Goal: Participate in discussion: Engage in conversation with other users on a specific topic

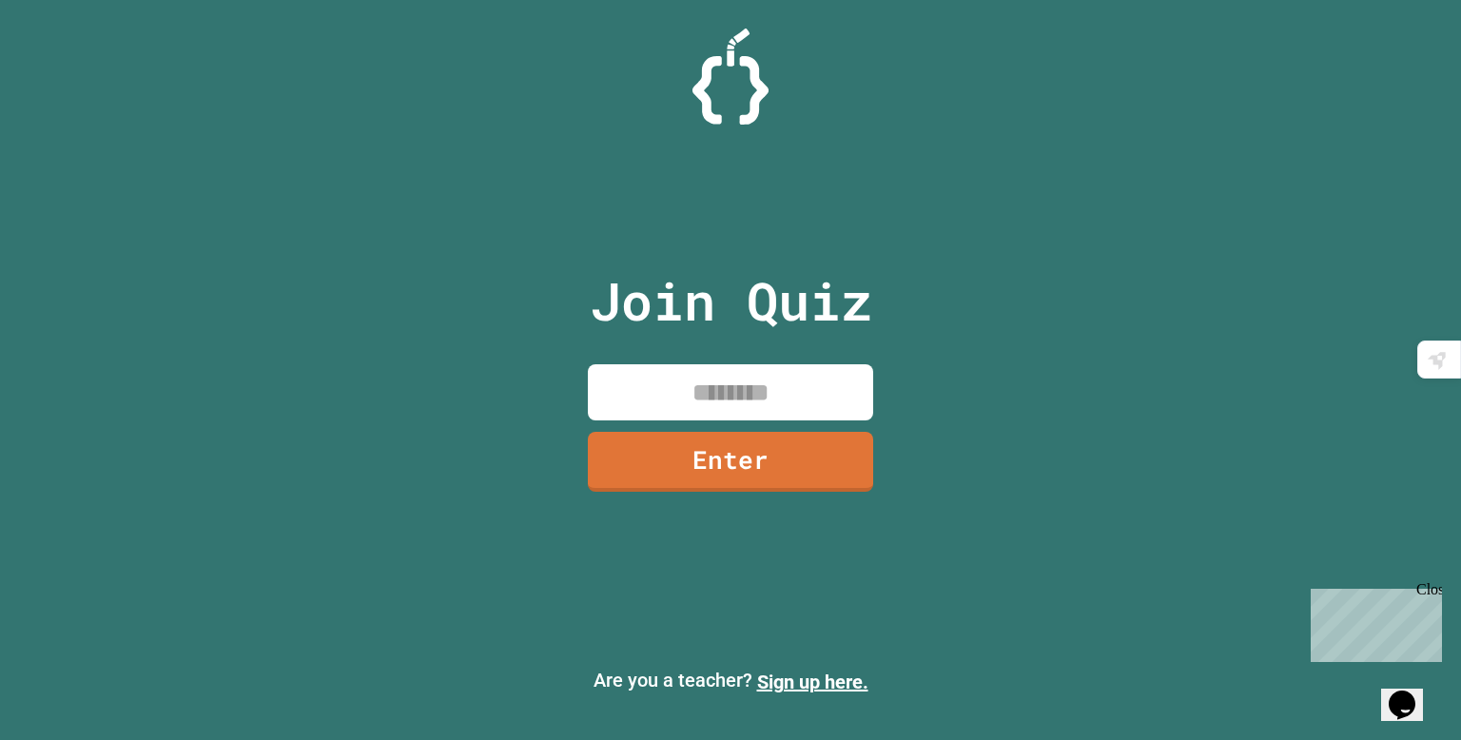
click at [635, 408] on input at bounding box center [730, 392] width 285 height 56
click at [635, 377] on input at bounding box center [730, 392] width 285 height 56
type input "********"
click at [811, 432] on link "Enter" at bounding box center [730, 462] width 285 height 60
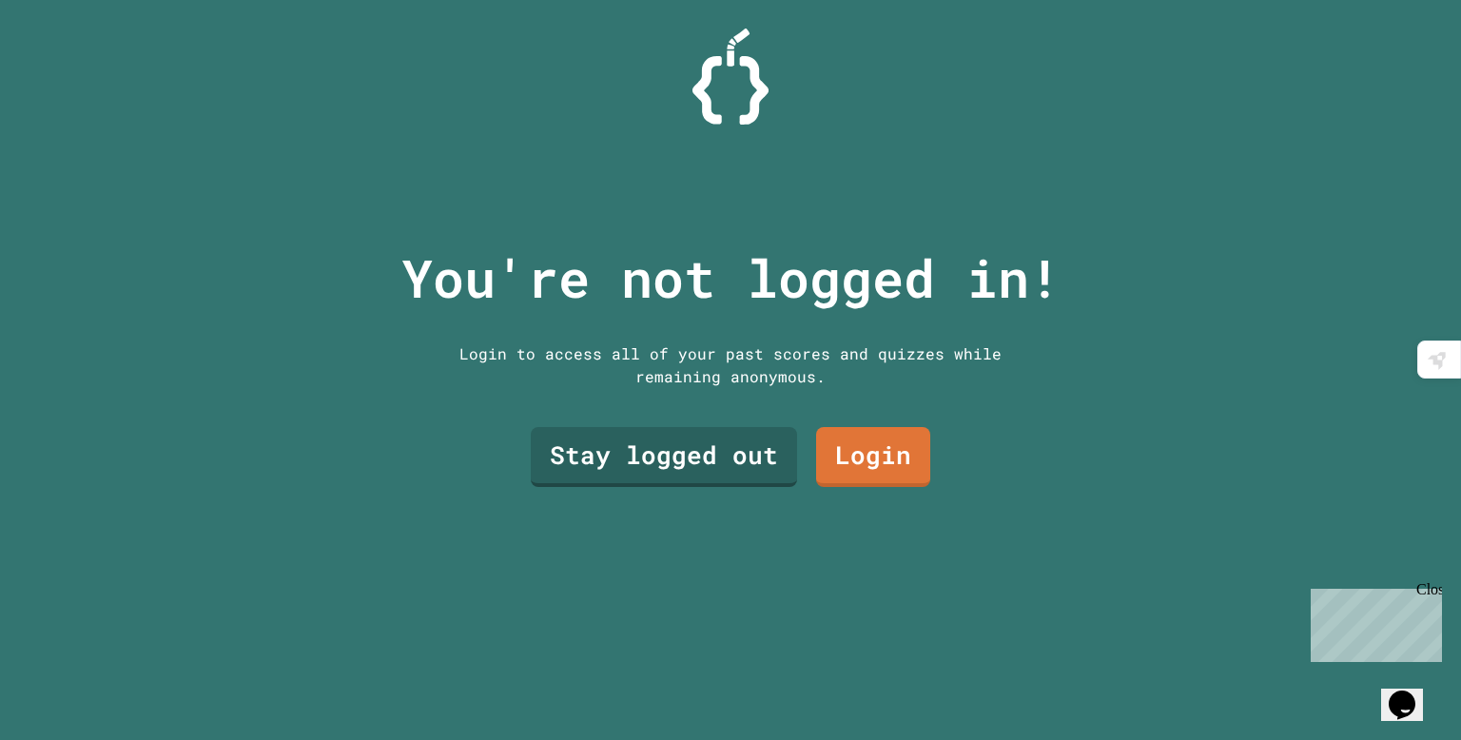
click at [876, 242] on p "You're not logged in!" at bounding box center [730, 278] width 659 height 79
click at [702, 483] on link "Stay logged out" at bounding box center [663, 453] width 243 height 63
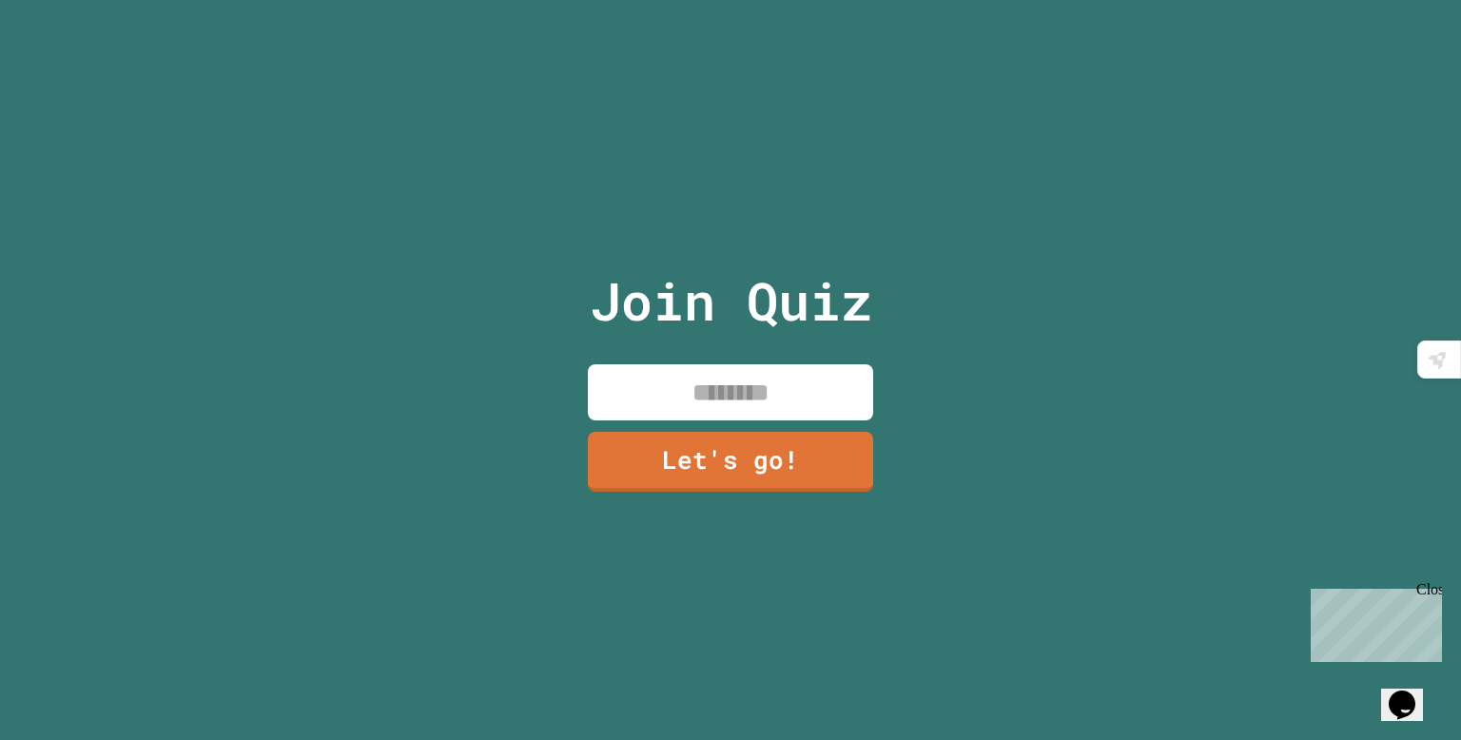
click at [806, 374] on input at bounding box center [730, 392] width 285 height 56
type input "*****"
click at [851, 276] on p "Join Quiz" at bounding box center [731, 301] width 282 height 79
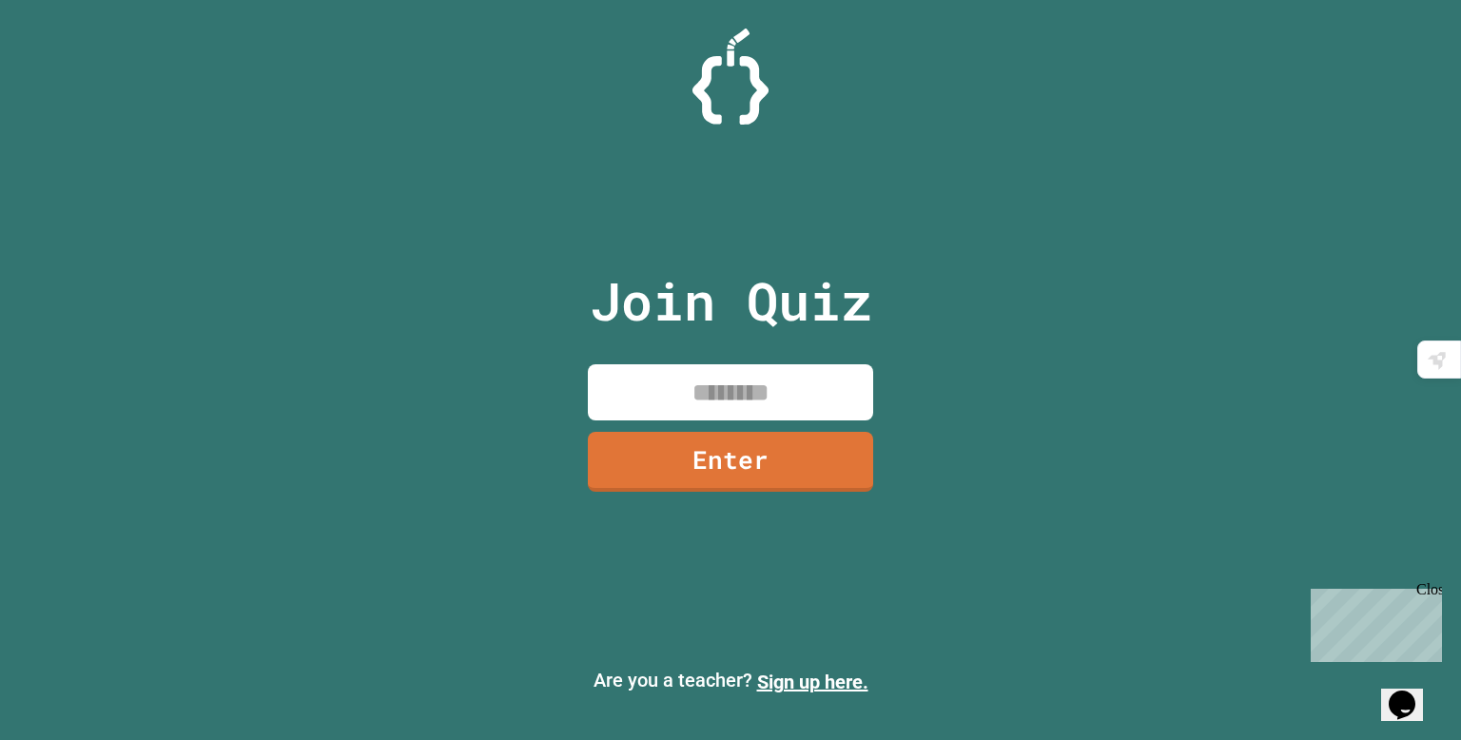
click at [819, 388] on input at bounding box center [730, 392] width 285 height 56
type input "********"
click at [817, 460] on link "Enter" at bounding box center [730, 462] width 285 height 60
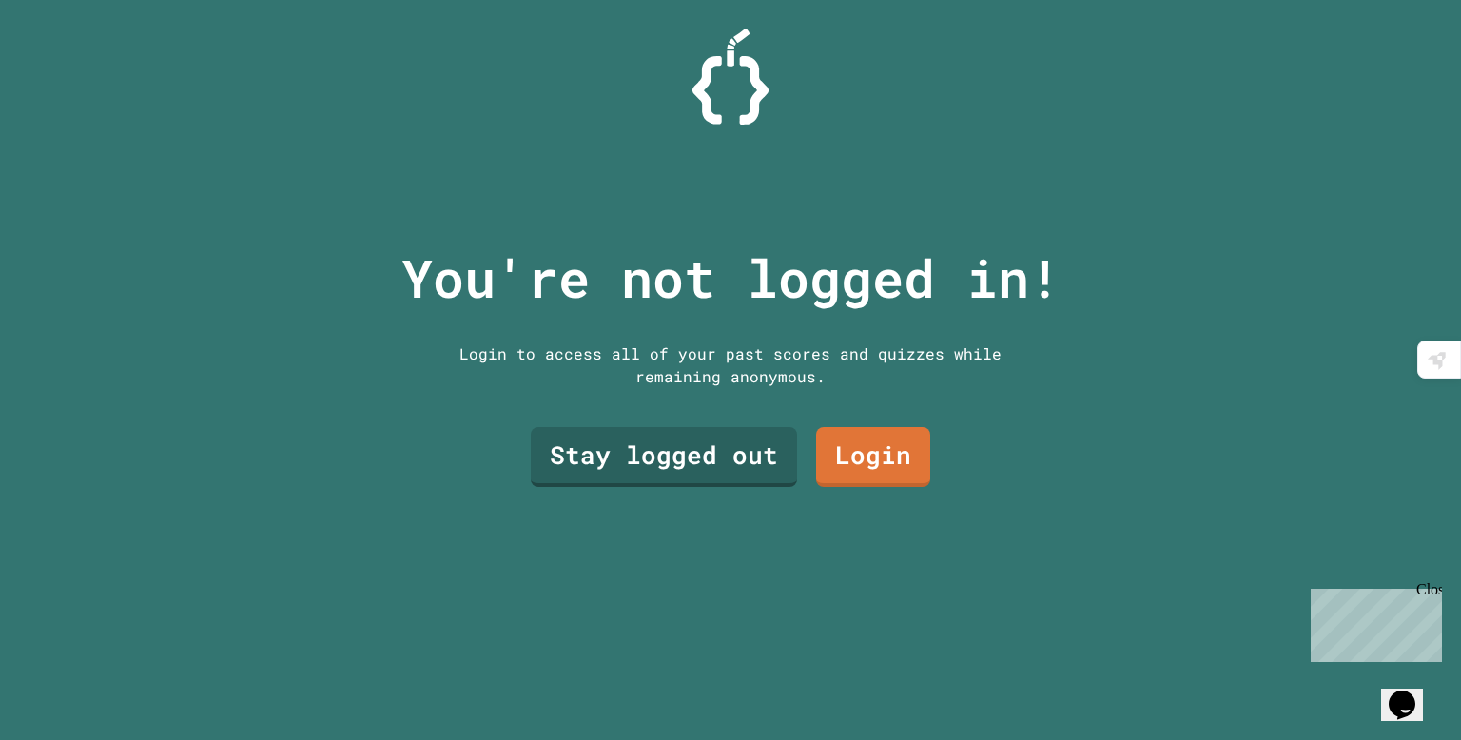
click at [709, 459] on link "Stay logged out" at bounding box center [664, 457] width 266 height 60
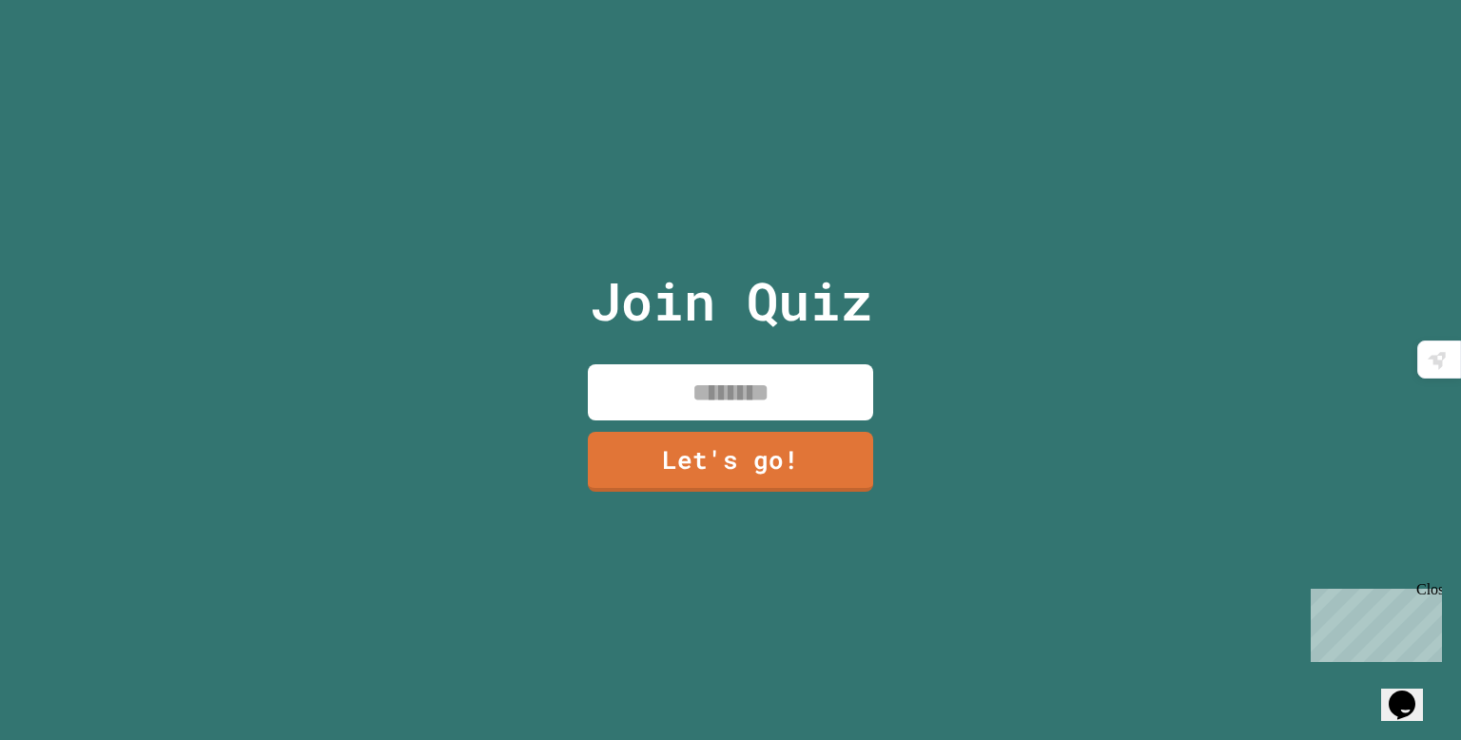
click at [795, 396] on input at bounding box center [730, 392] width 285 height 56
type input "*****"
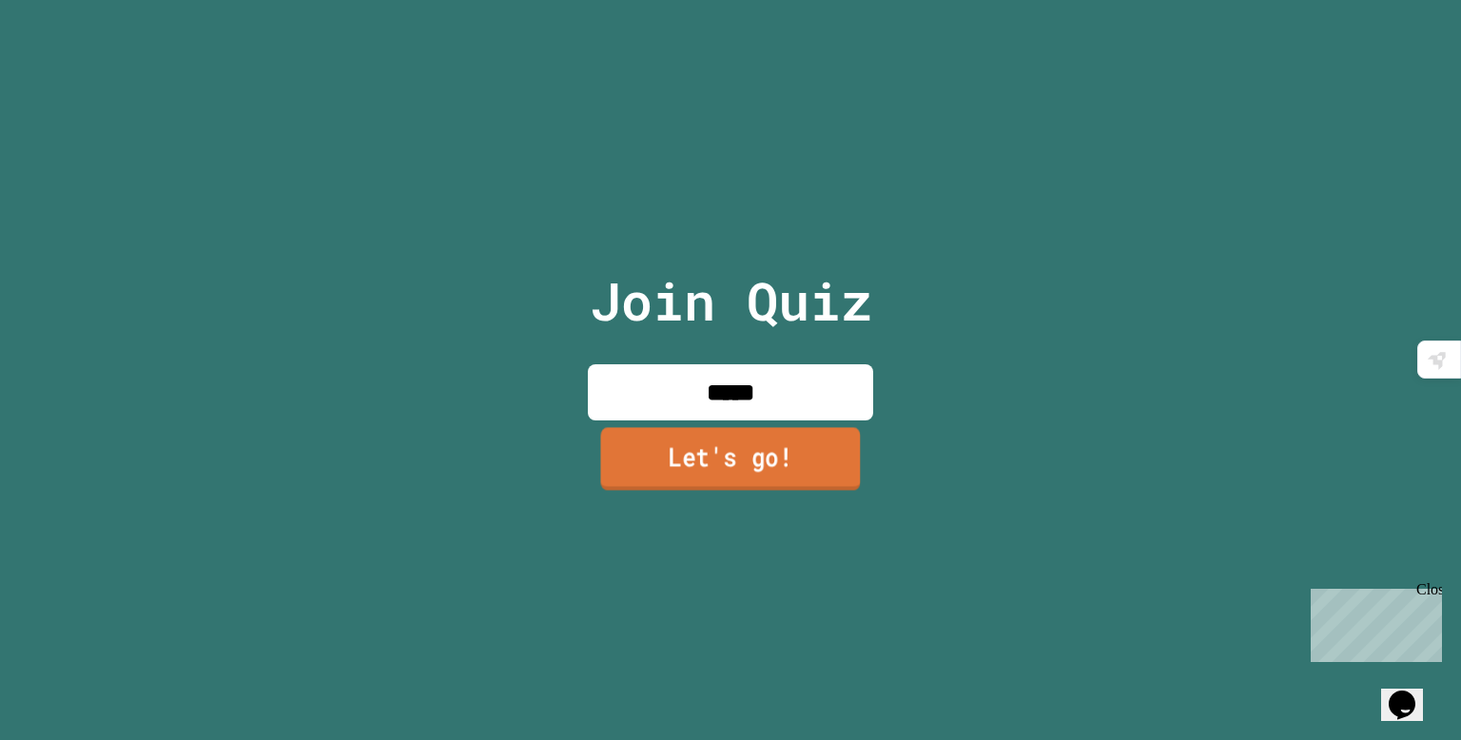
click at [750, 460] on link "Let's go!" at bounding box center [730, 459] width 260 height 63
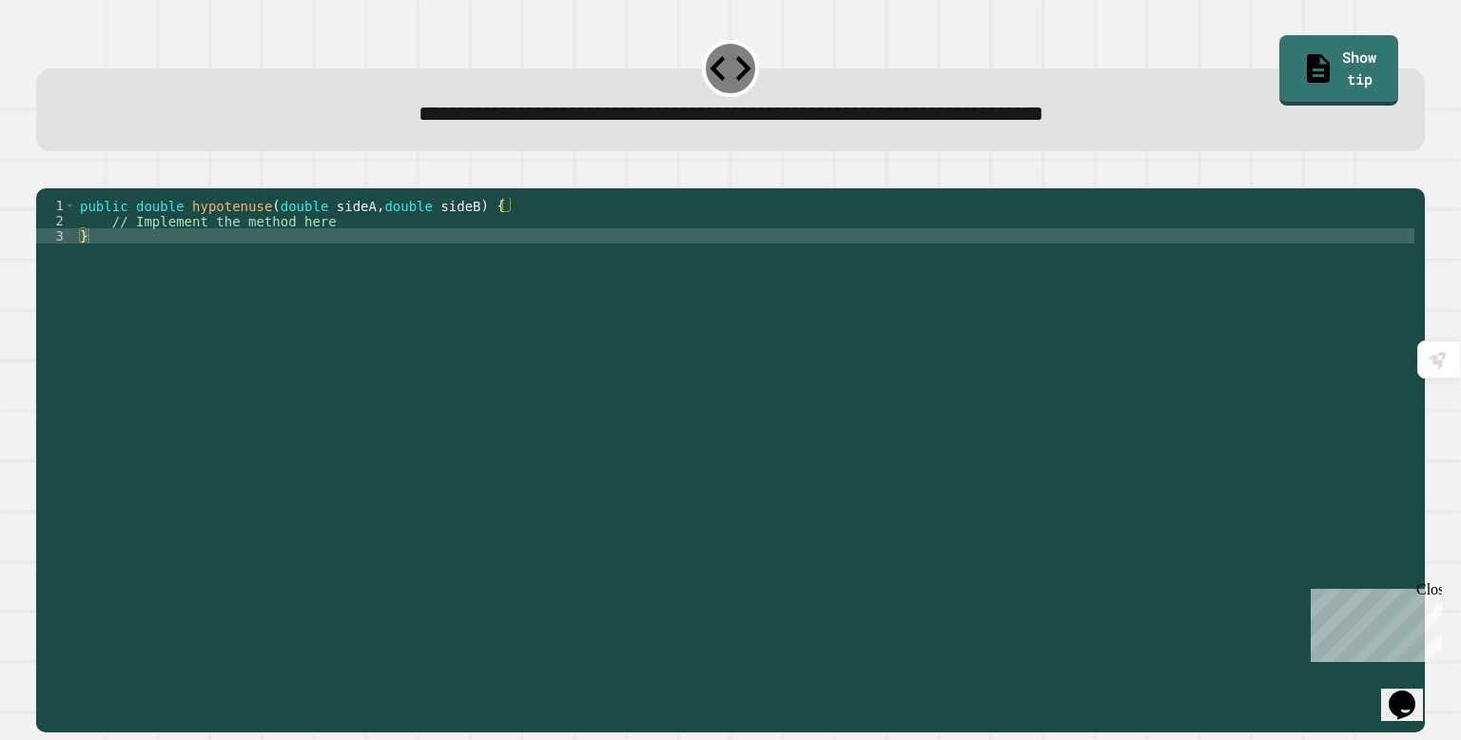
click at [861, 243] on div "public double hypotenuse ( double sideA , double sideB ) { // Implement the met…" at bounding box center [745, 456] width 1338 height 517
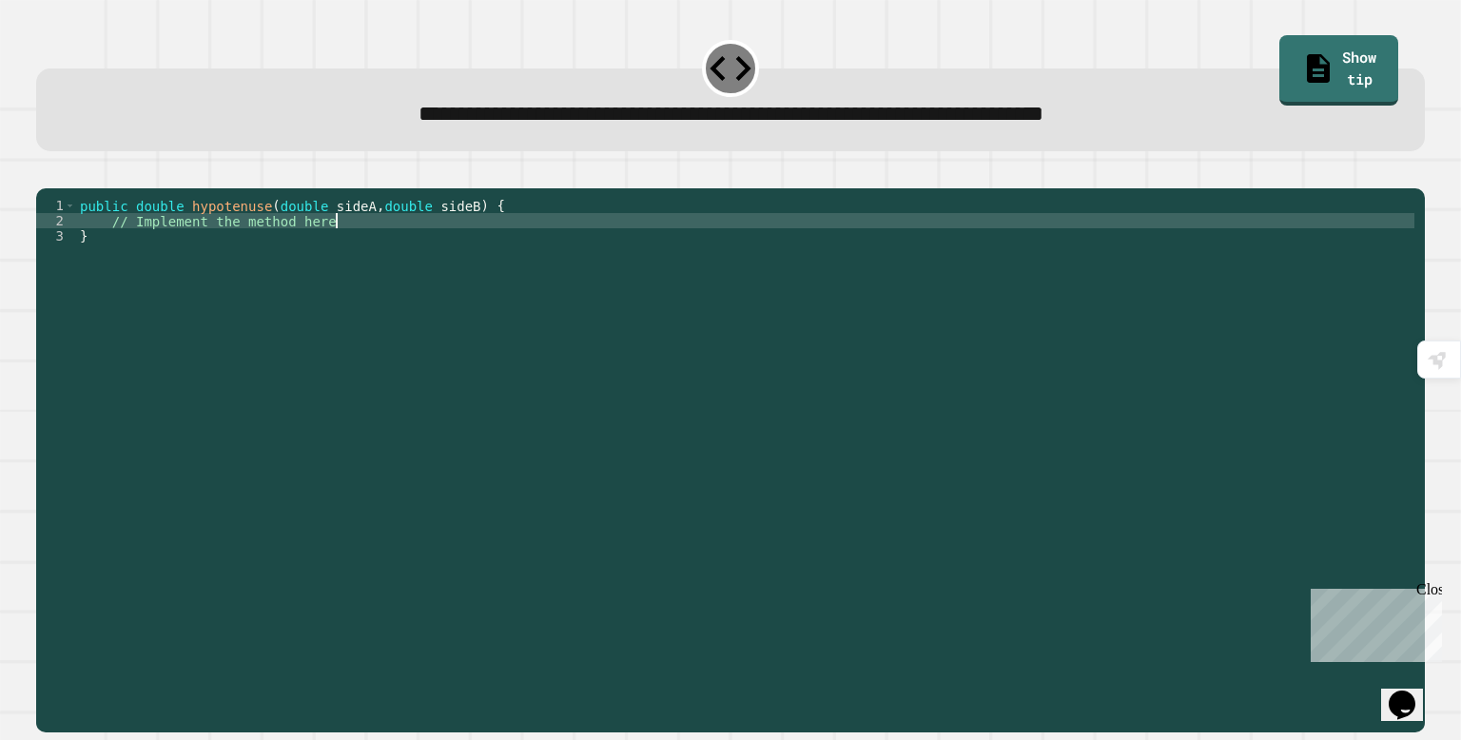
click at [653, 248] on div "public double hypotenuse ( double sideA , double sideB ) { // Implement the met…" at bounding box center [745, 456] width 1338 height 517
click at [46, 173] on button "button" at bounding box center [46, 173] width 0 height 0
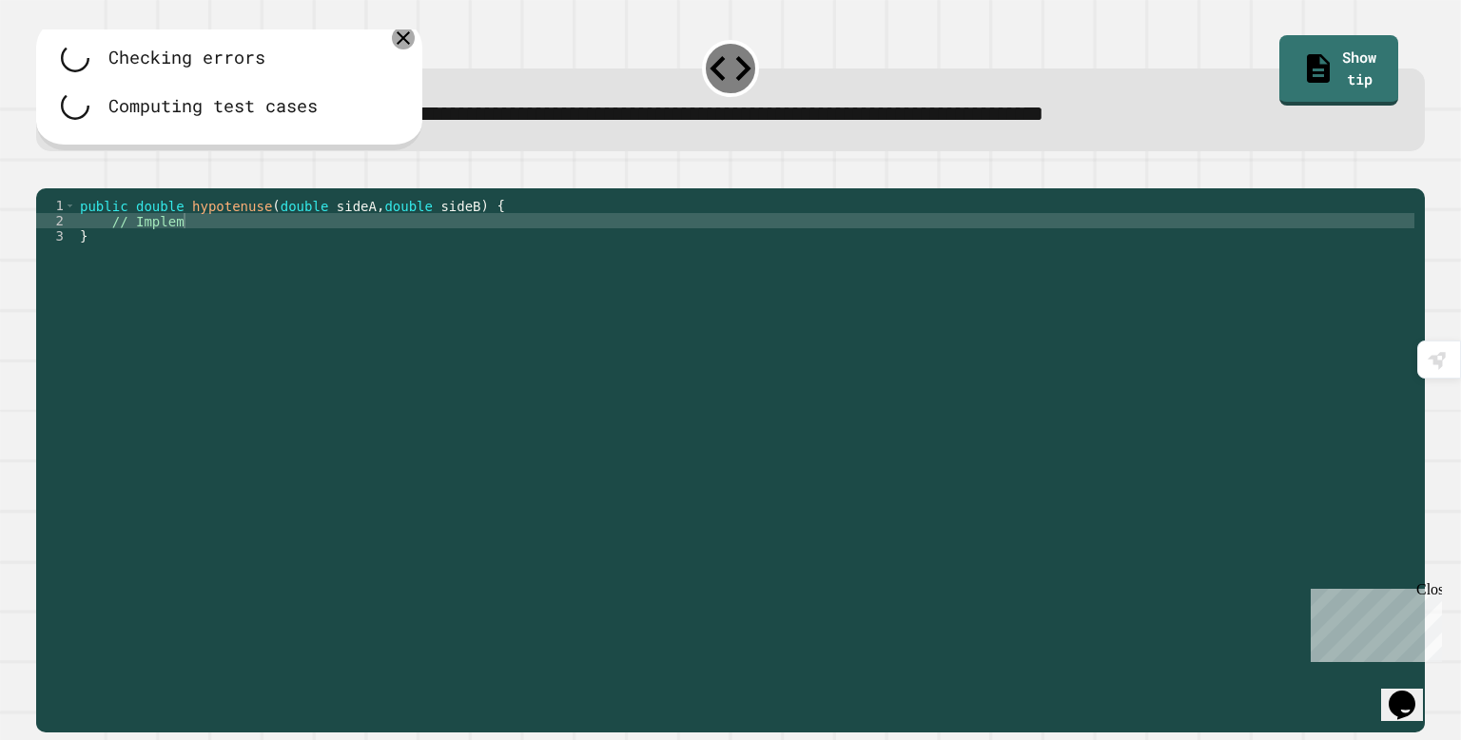
click at [397, 42] on icon at bounding box center [403, 38] width 23 height 23
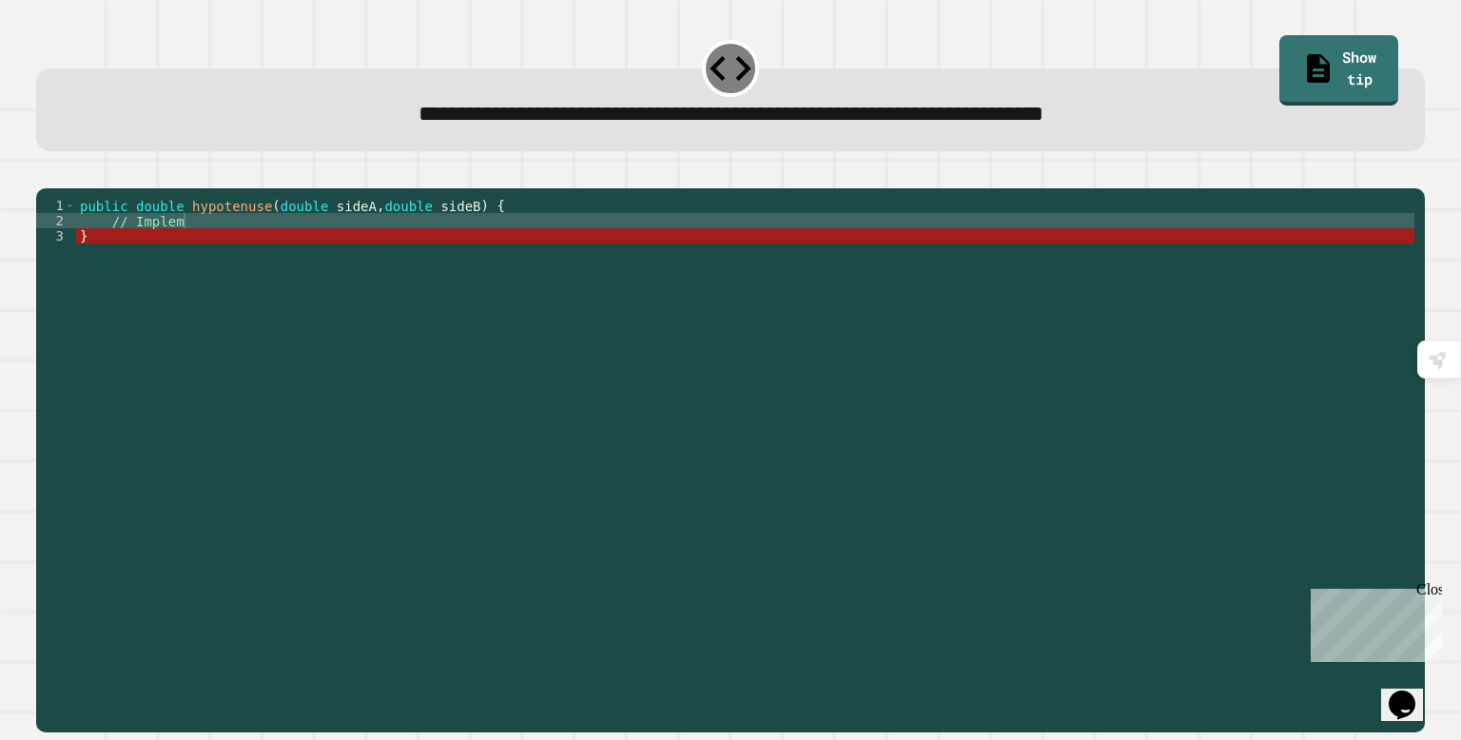
click at [335, 251] on div "public double hypotenuse ( double sideA , double sideB ) { // Implem }" at bounding box center [745, 456] width 1338 height 517
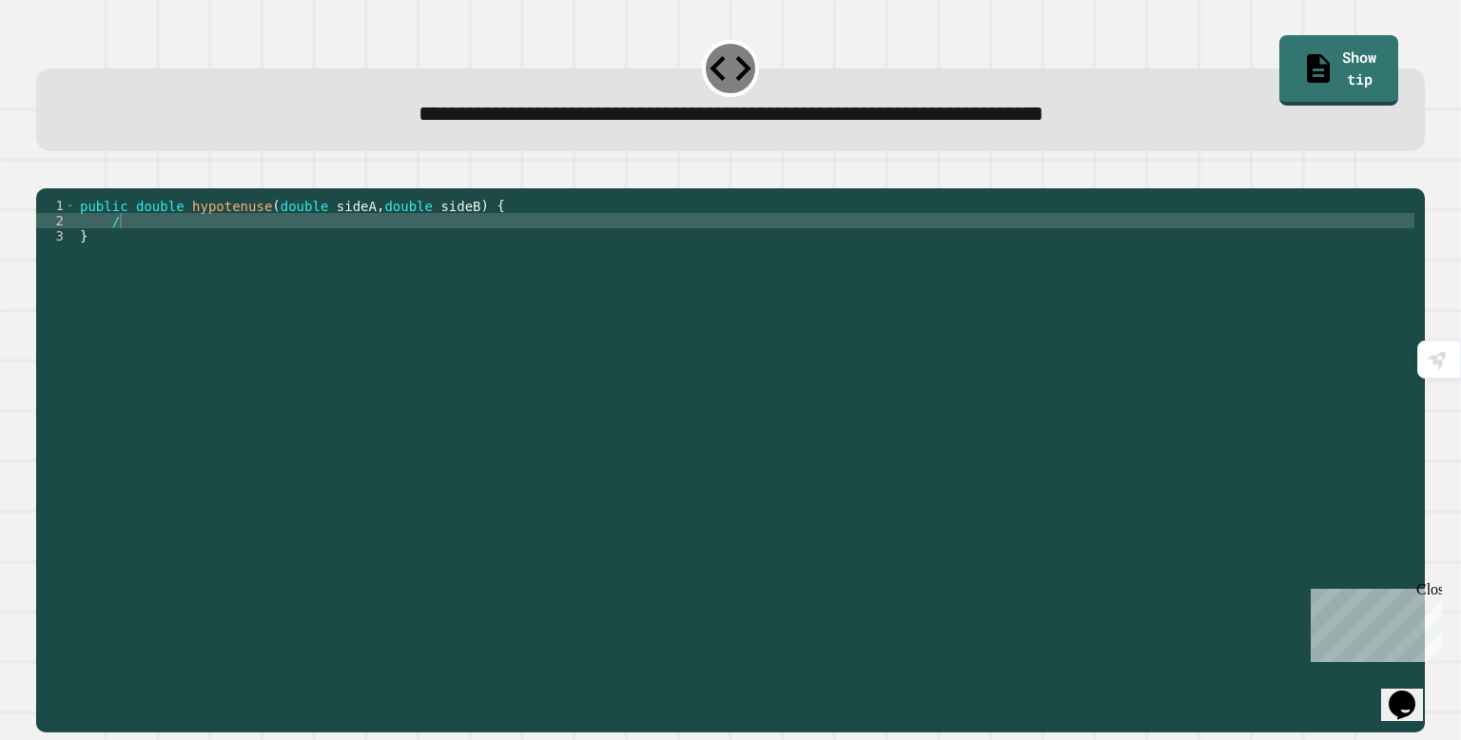
click at [198, 588] on div "public double hypotenuse ( double sideA , double sideB ) { / }" at bounding box center [745, 456] width 1338 height 517
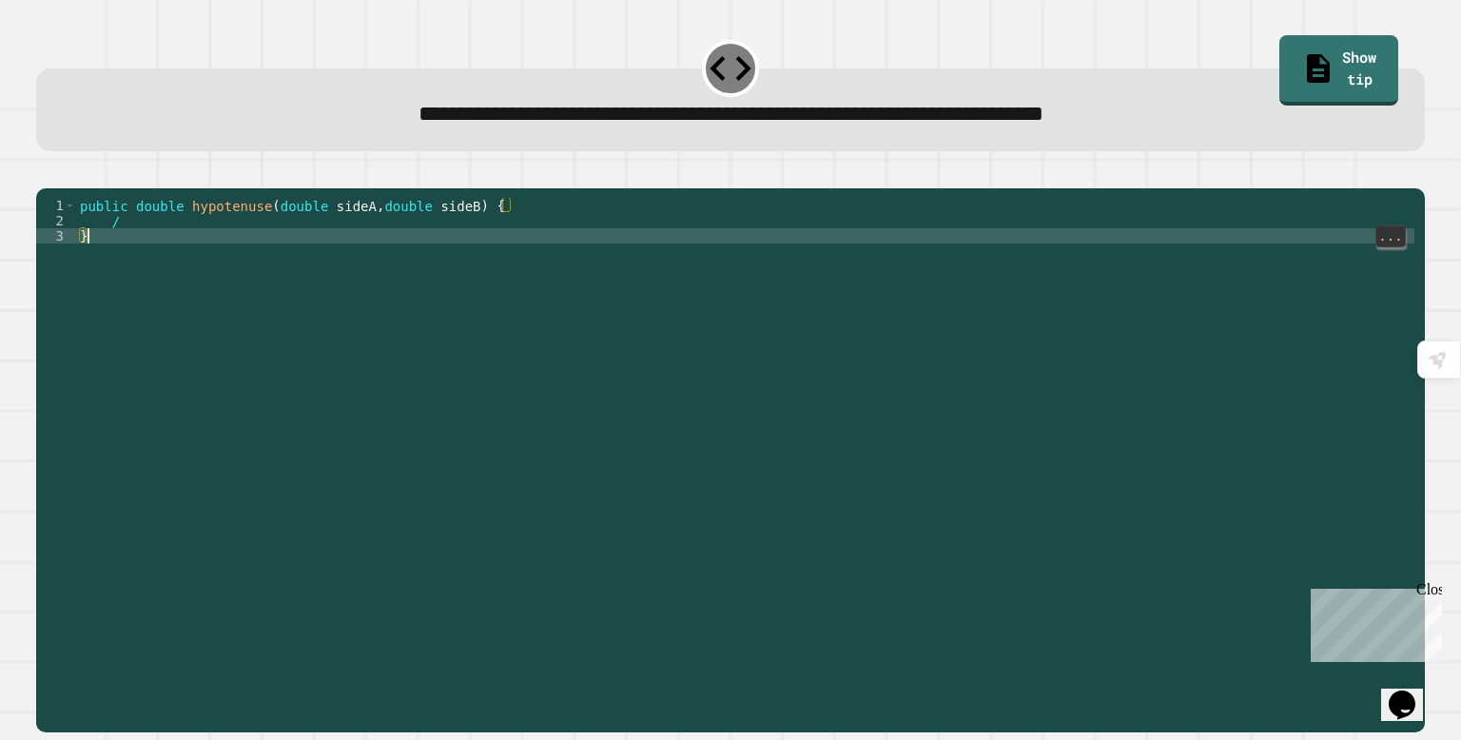
type textarea "*"
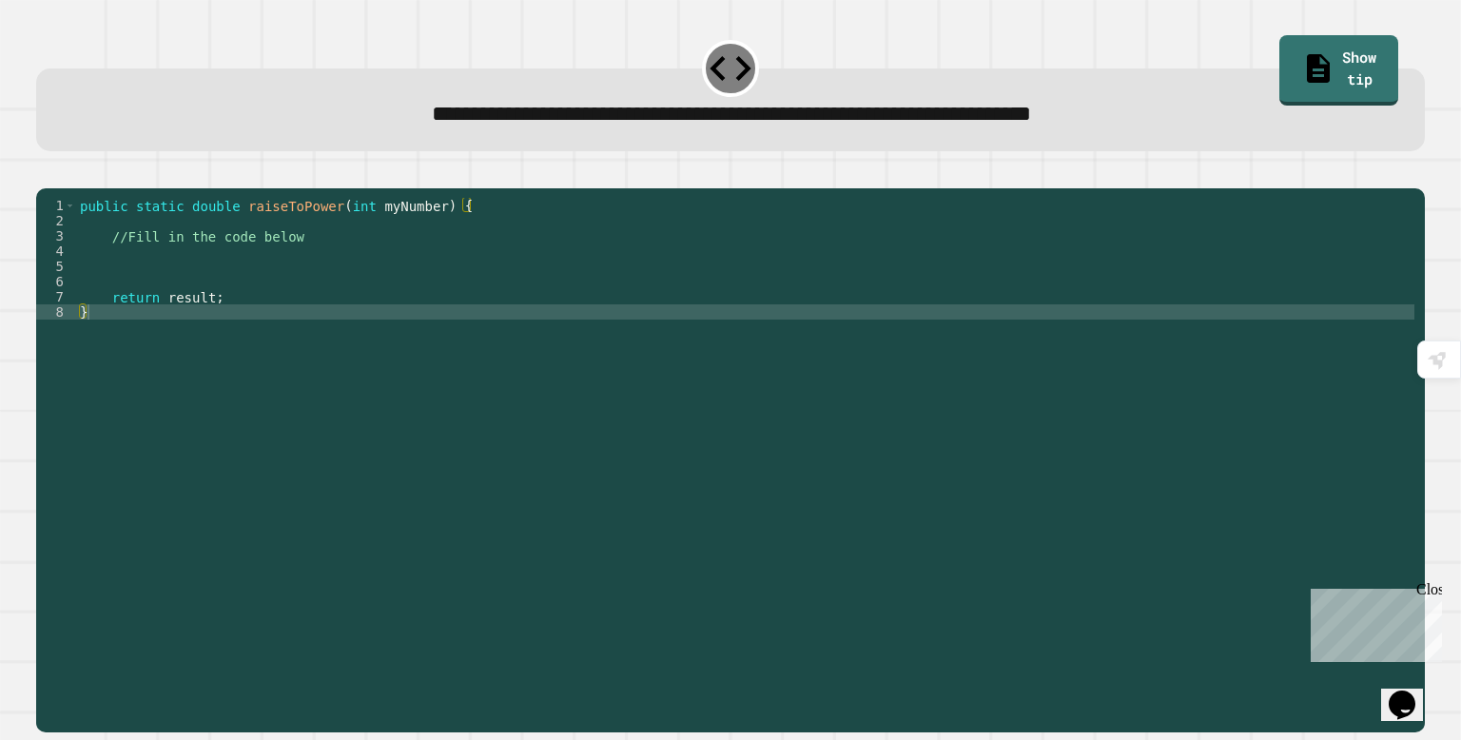
click at [152, 262] on div "public static double raiseToPower ( int myNumber ) { //Fill in the code below r…" at bounding box center [745, 456] width 1338 height 517
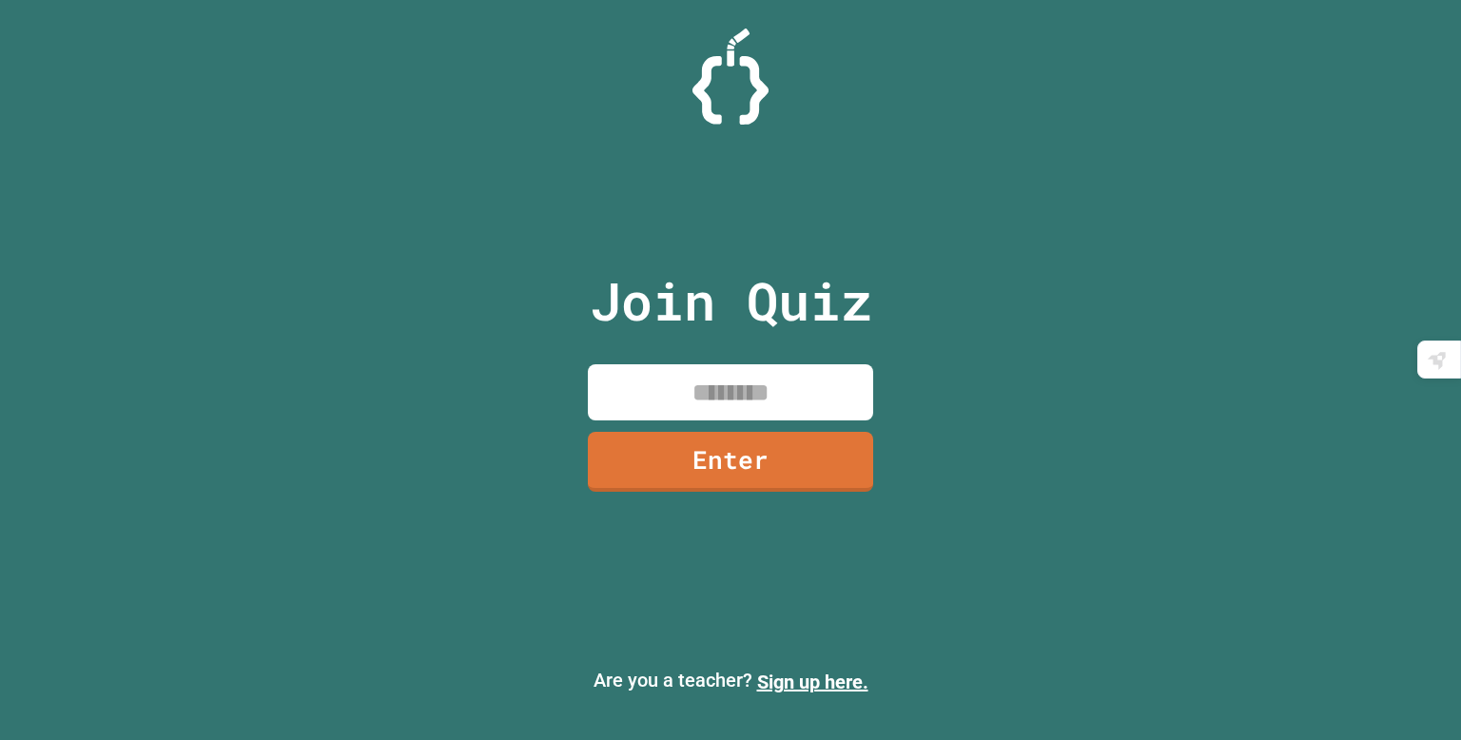
click at [1263, 159] on div "Join Quiz Enter Are you a teacher? Sign up here." at bounding box center [730, 370] width 1461 height 740
click at [814, 384] on input at bounding box center [730, 392] width 285 height 56
click at [793, 391] on input at bounding box center [730, 392] width 285 height 56
type input "********"
click at [778, 467] on link "Enter" at bounding box center [730, 462] width 285 height 60
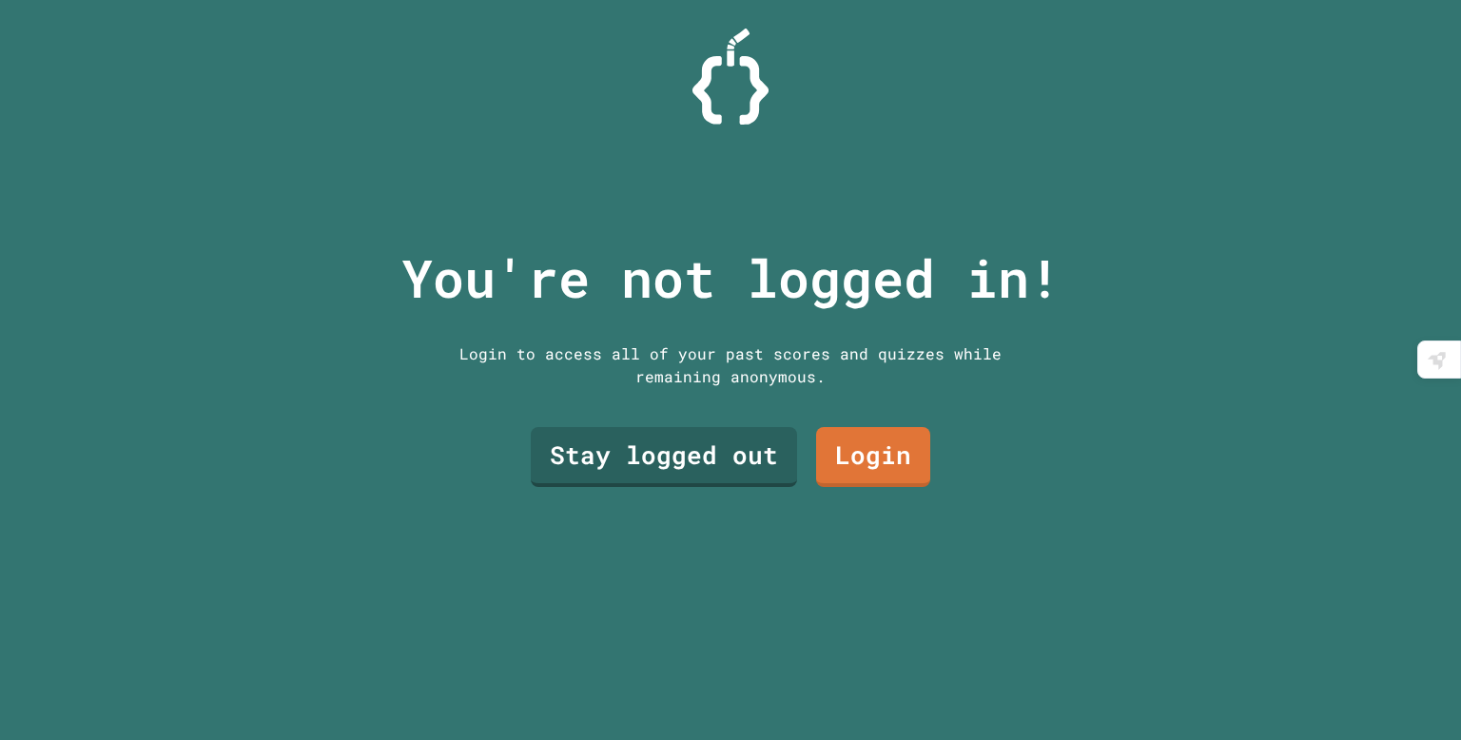
click at [752, 470] on link "Stay logged out" at bounding box center [664, 457] width 266 height 60
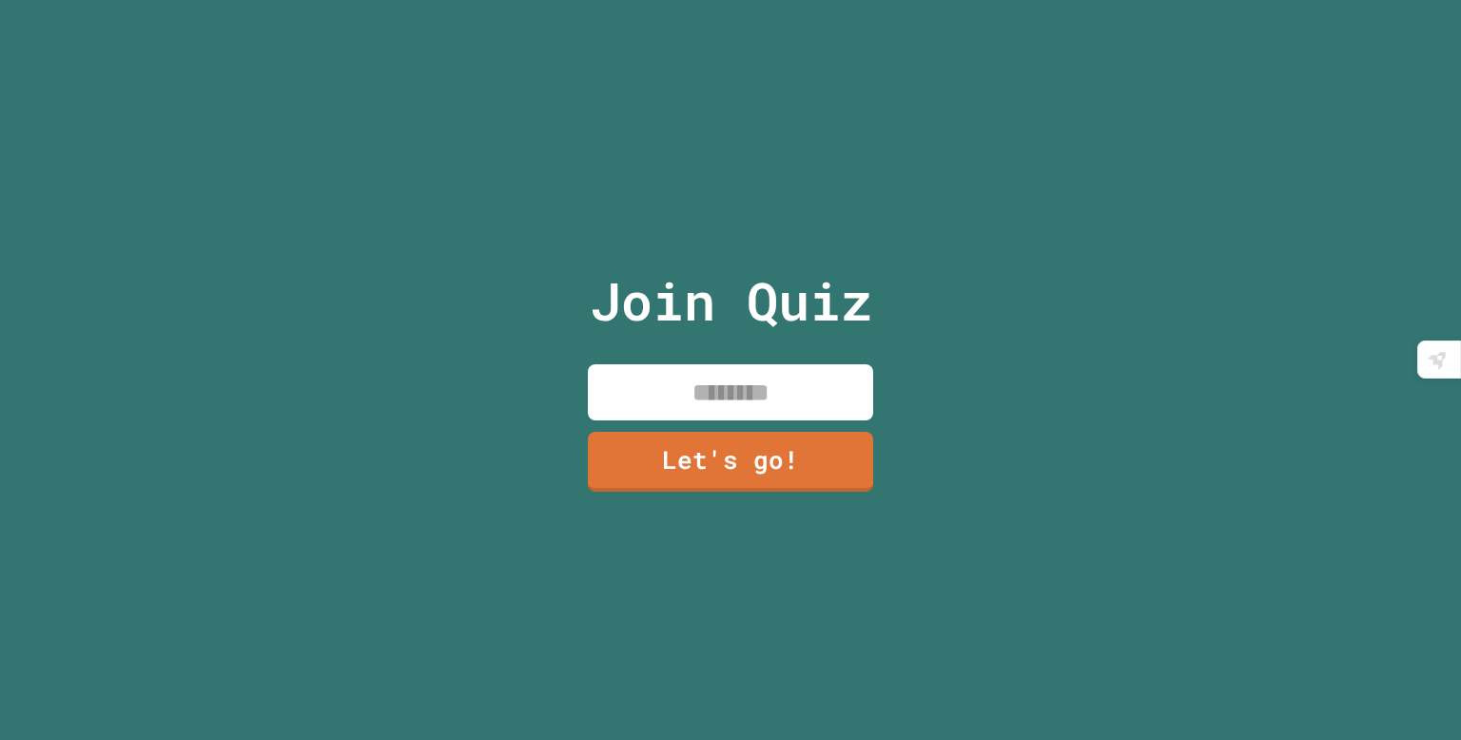
click at [817, 390] on input at bounding box center [730, 392] width 285 height 56
type input "*****"
click at [811, 471] on link "Let's go!" at bounding box center [730, 462] width 285 height 60
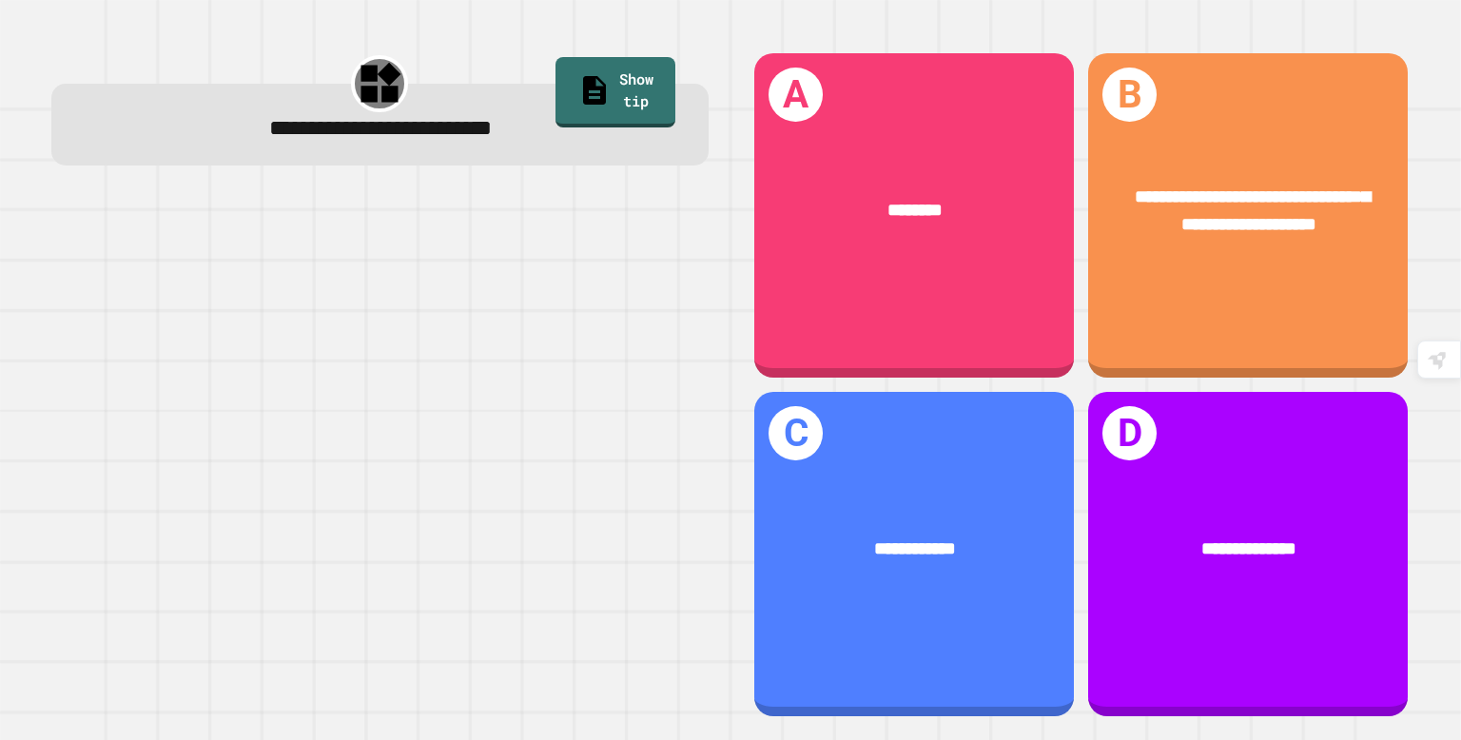
click at [1277, 238] on div "**********" at bounding box center [1248, 211] width 247 height 54
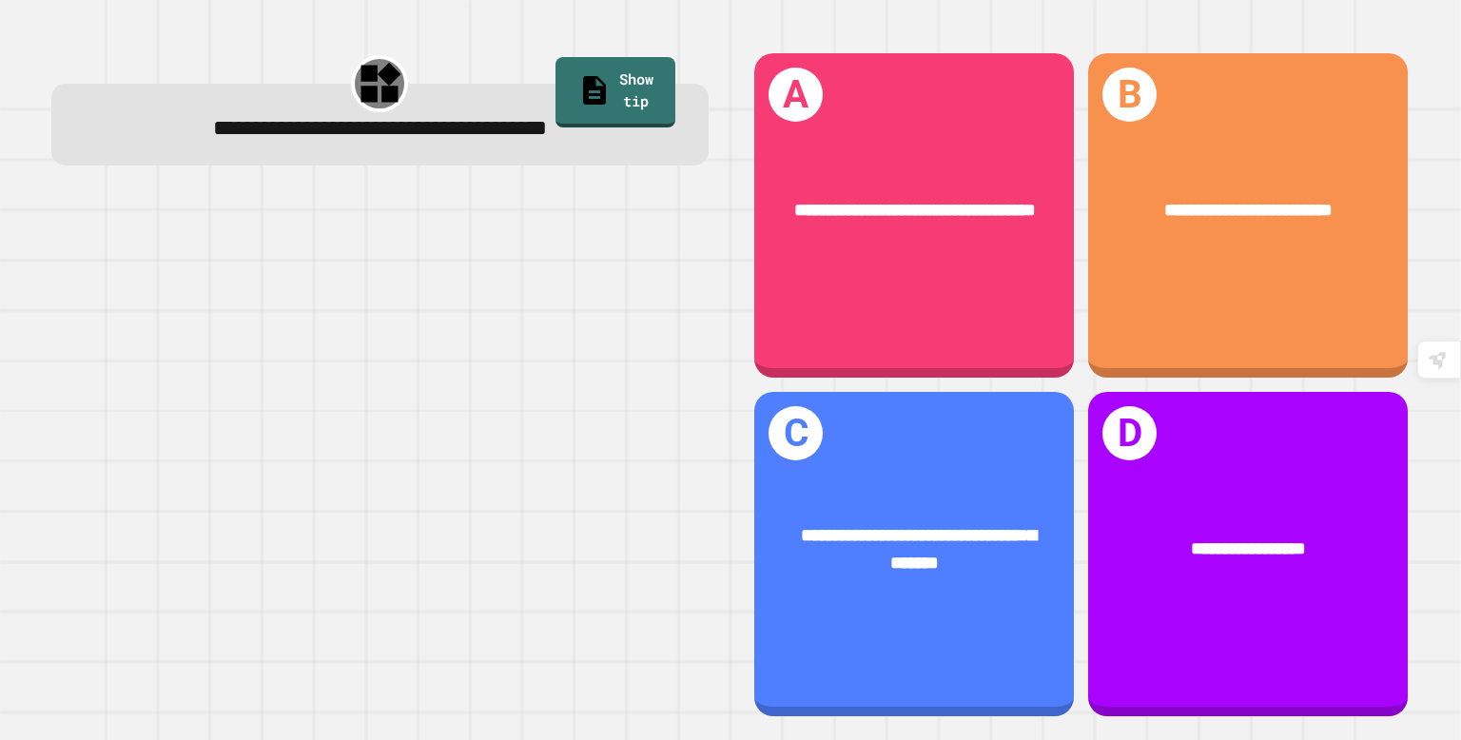
click at [1036, 336] on div "**********" at bounding box center [914, 215] width 320 height 324
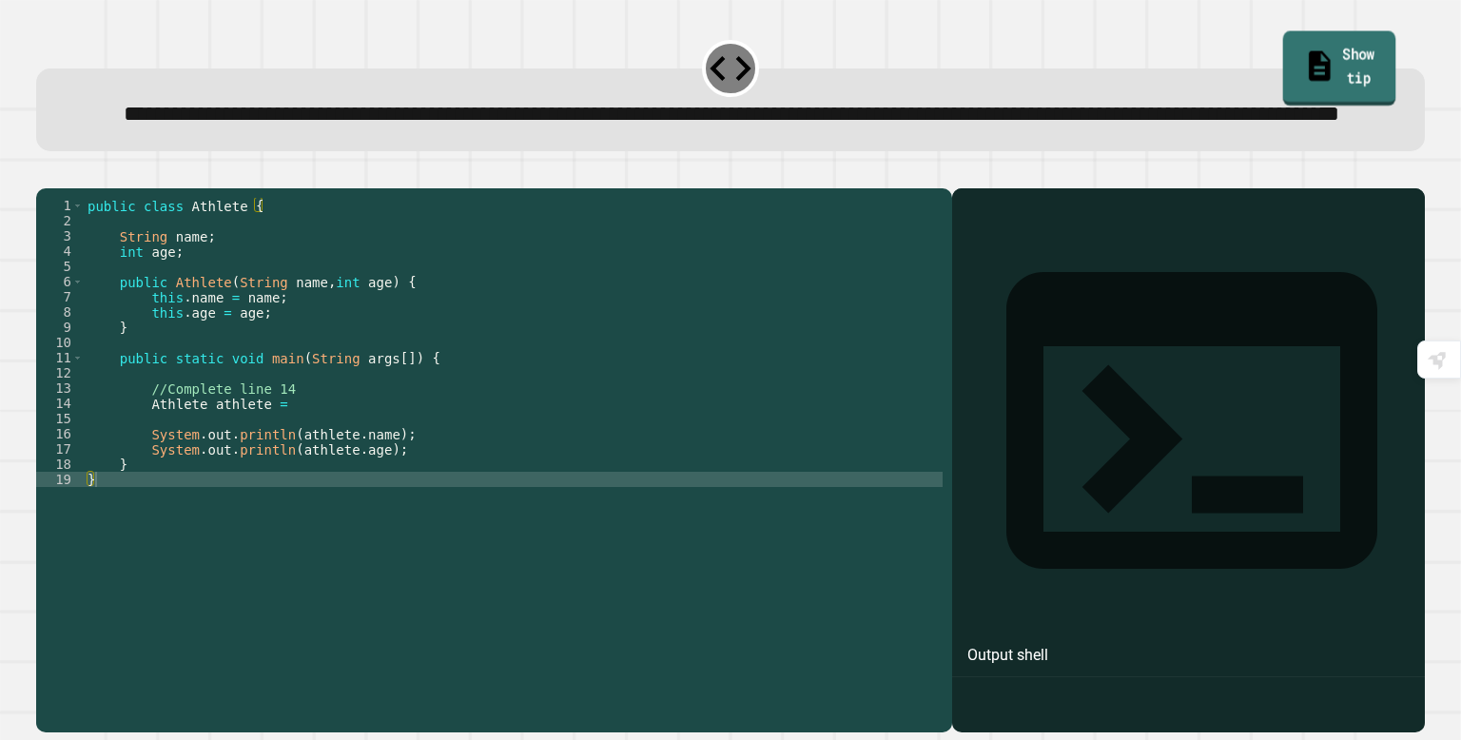
click at [1329, 65] on link "Show tip" at bounding box center [1338, 67] width 112 height 74
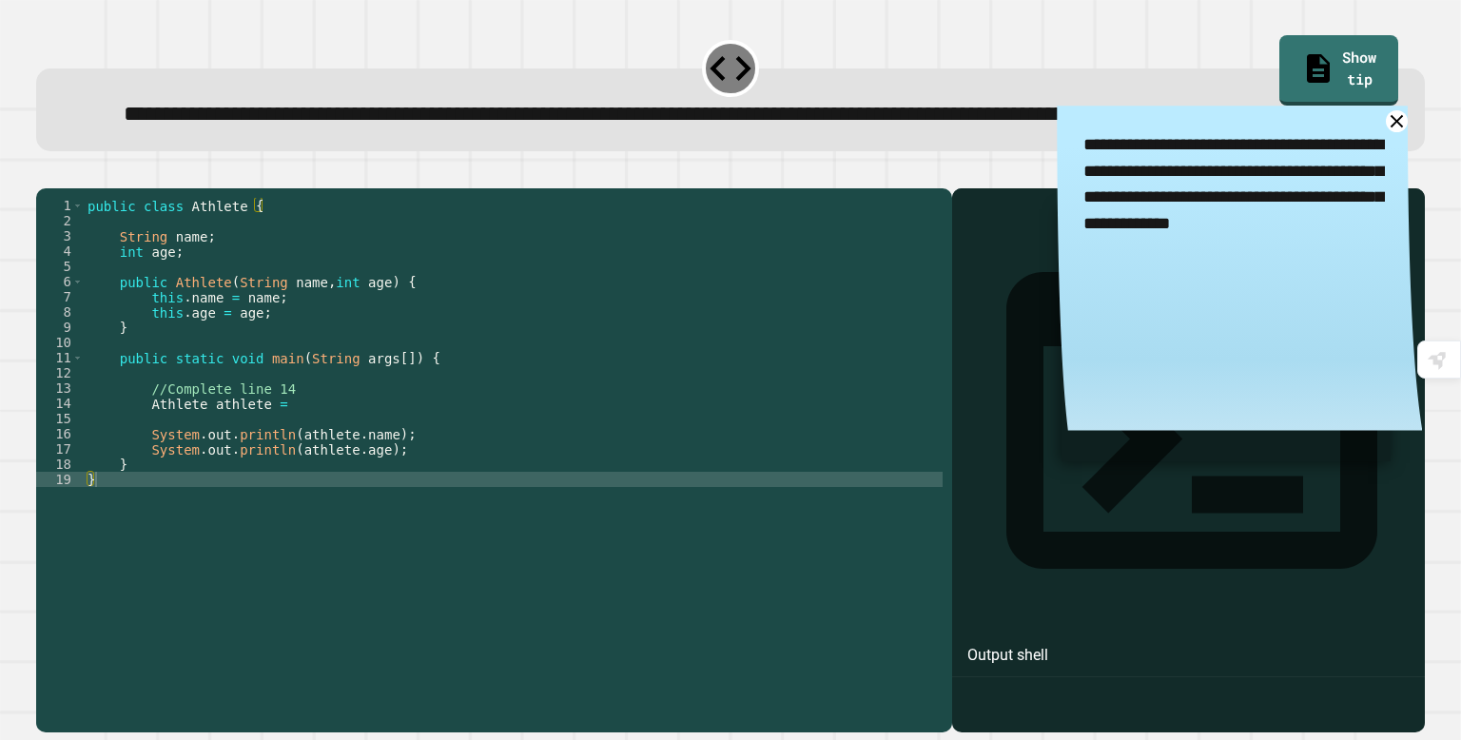
click at [317, 464] on div "public class Athlete { String name ; int age ; public Athlete ( String name , i…" at bounding box center [513, 434] width 859 height 472
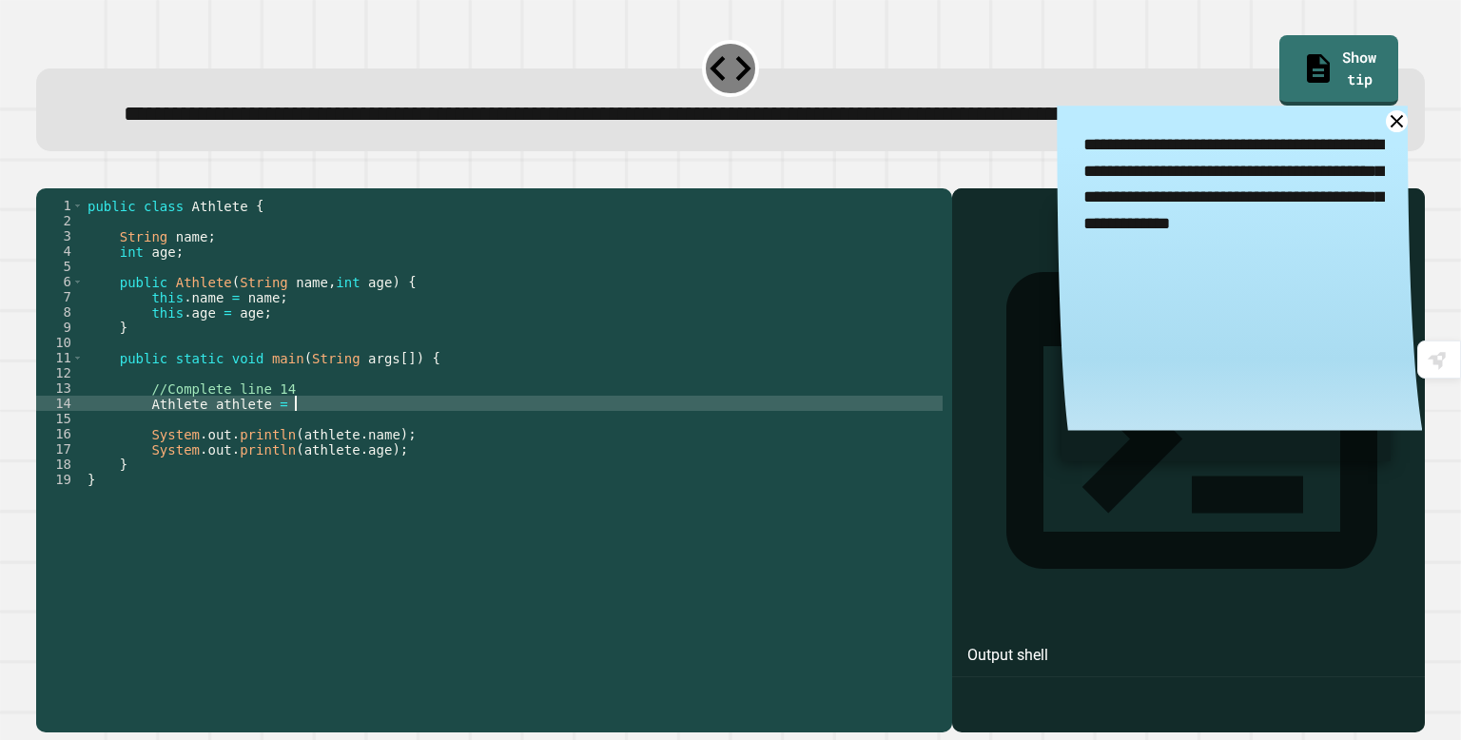
scroll to position [0, 13]
click at [49, 188] on div at bounding box center [730, 176] width 1388 height 23
click at [46, 173] on button "button" at bounding box center [46, 173] width 0 height 0
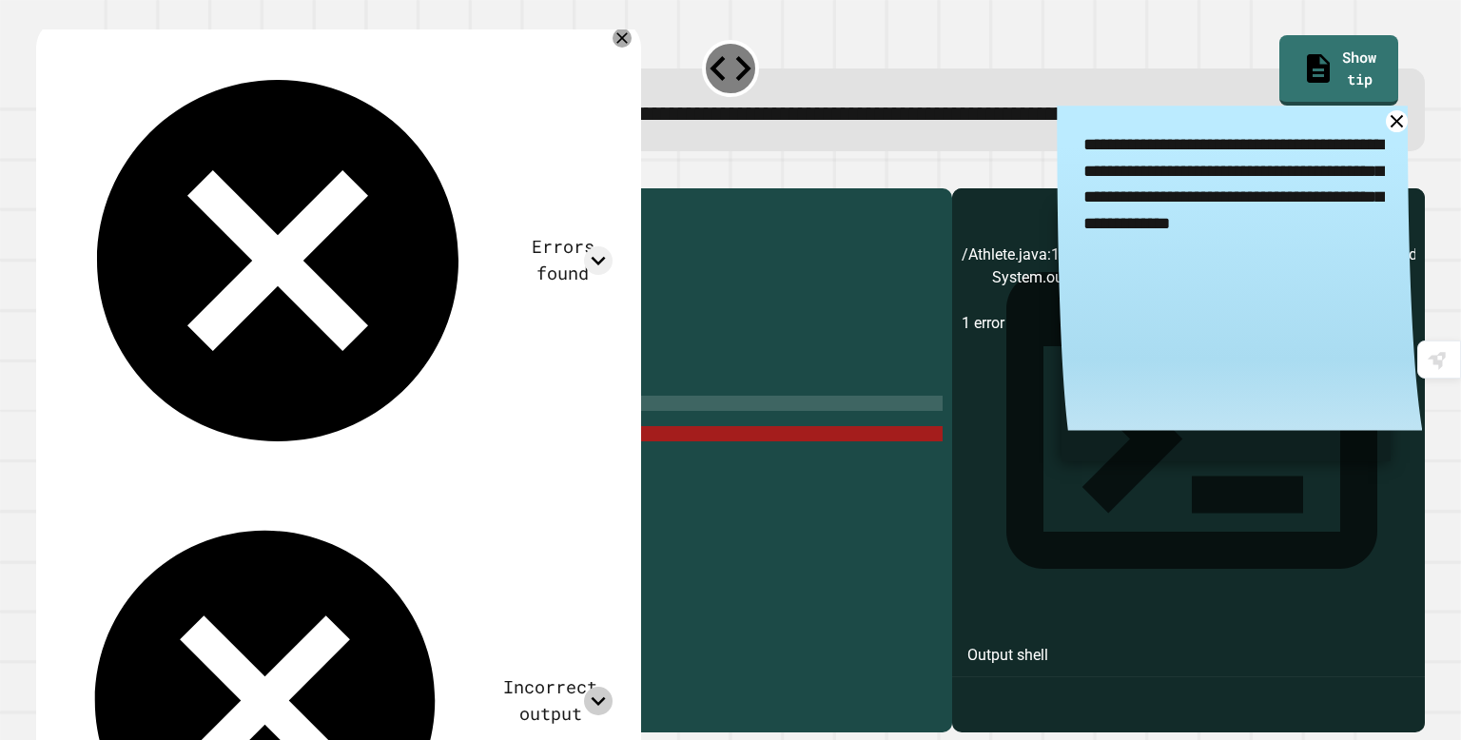
click at [608, 687] on icon at bounding box center [598, 701] width 29 height 29
click at [529, 461] on div "public class Athlete { String name ; int age ; public Athlete ( String name , i…" at bounding box center [513, 434] width 859 height 472
click at [623, 49] on icon at bounding box center [622, 38] width 23 height 23
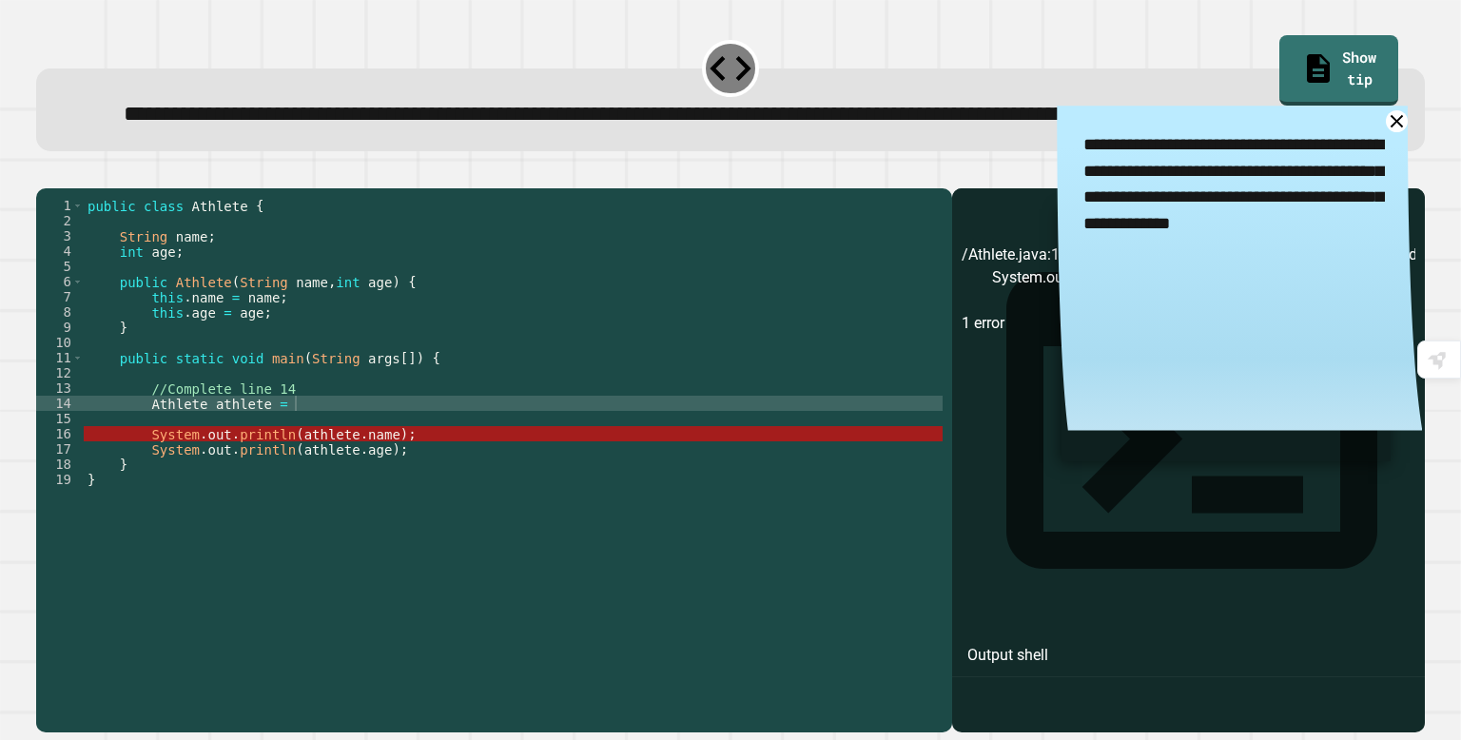
click at [46, 173] on icon "button" at bounding box center [46, 173] width 0 height 0
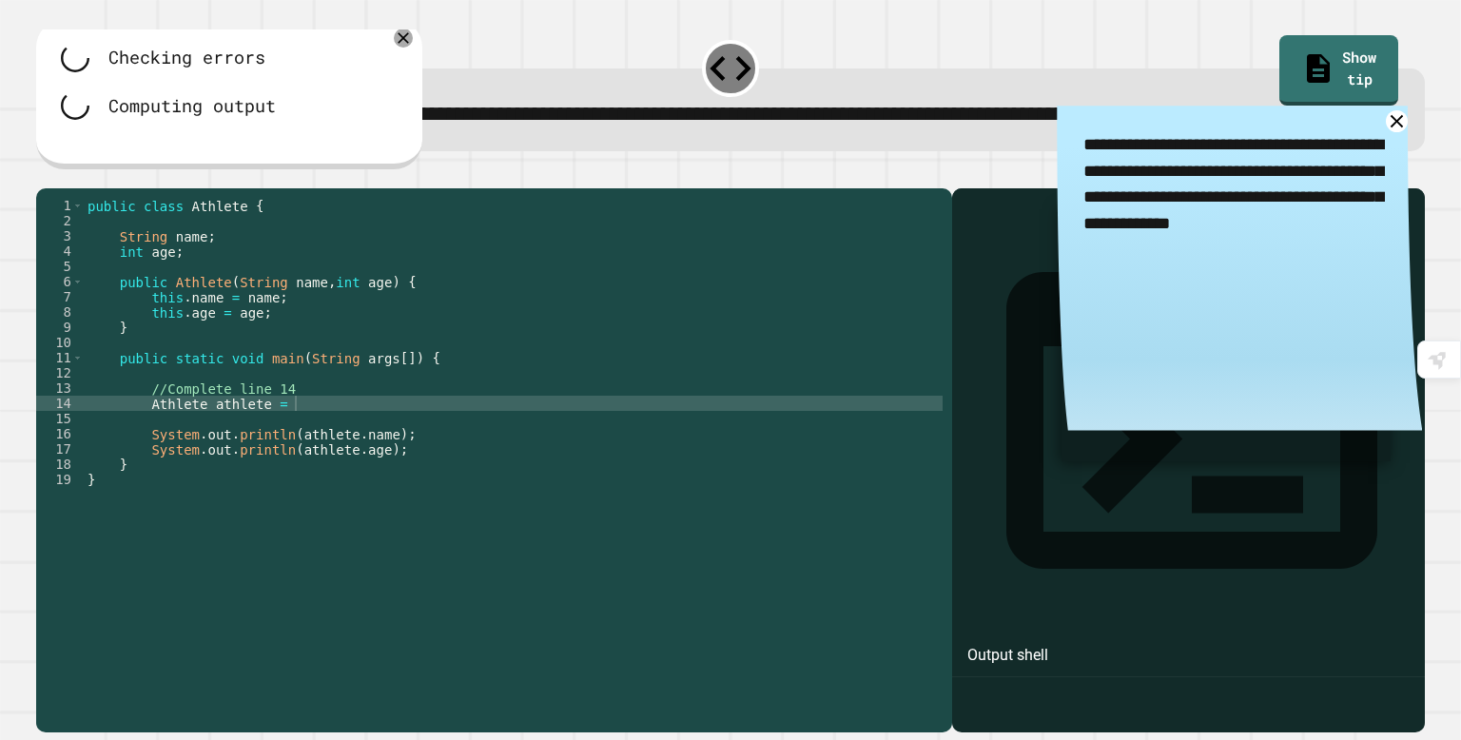
click at [377, 149] on div "Checking errors Computing output" at bounding box center [227, 91] width 352 height 115
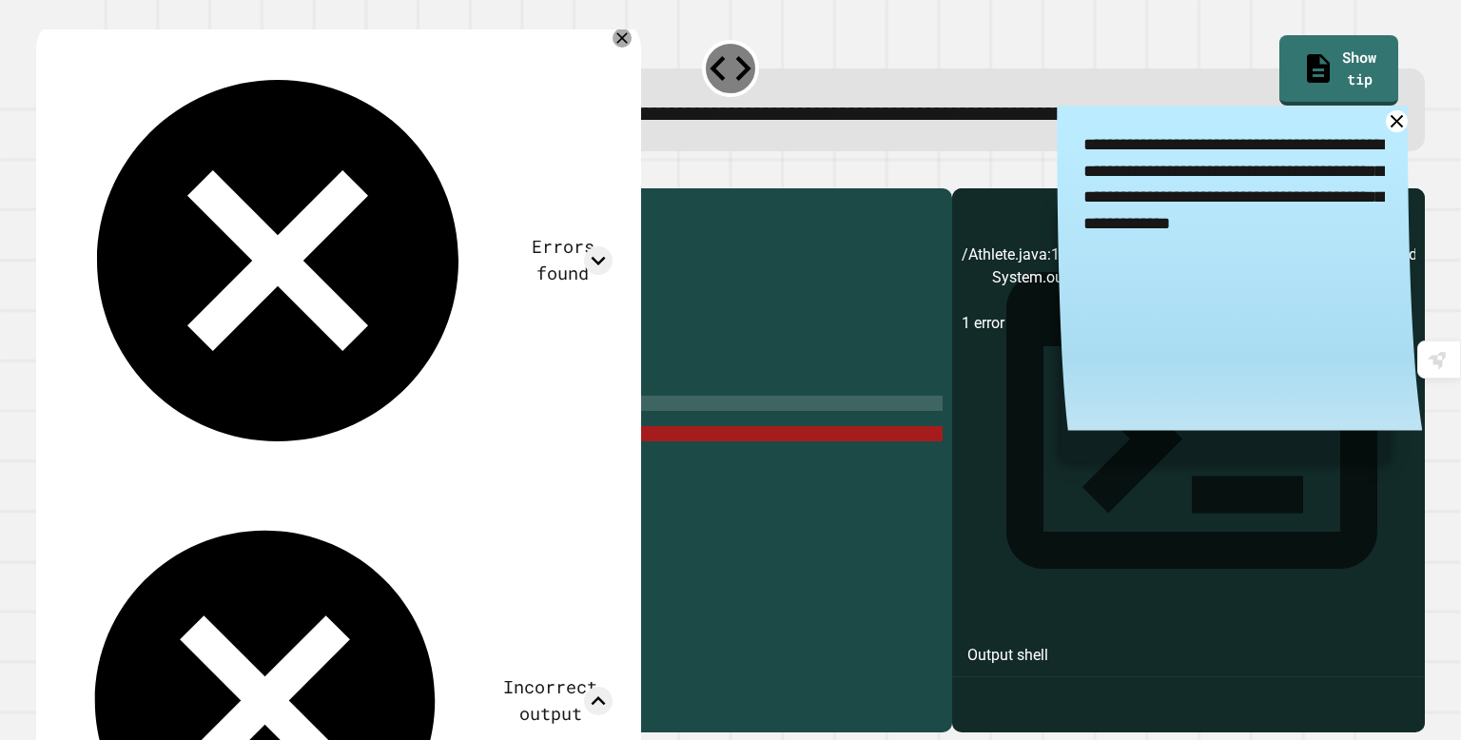
click at [514, 398] on div "public class Athlete { String name ; int age ; public Athlete ( String name , i…" at bounding box center [513, 434] width 859 height 472
click at [630, 48] on div at bounding box center [621, 38] width 19 height 19
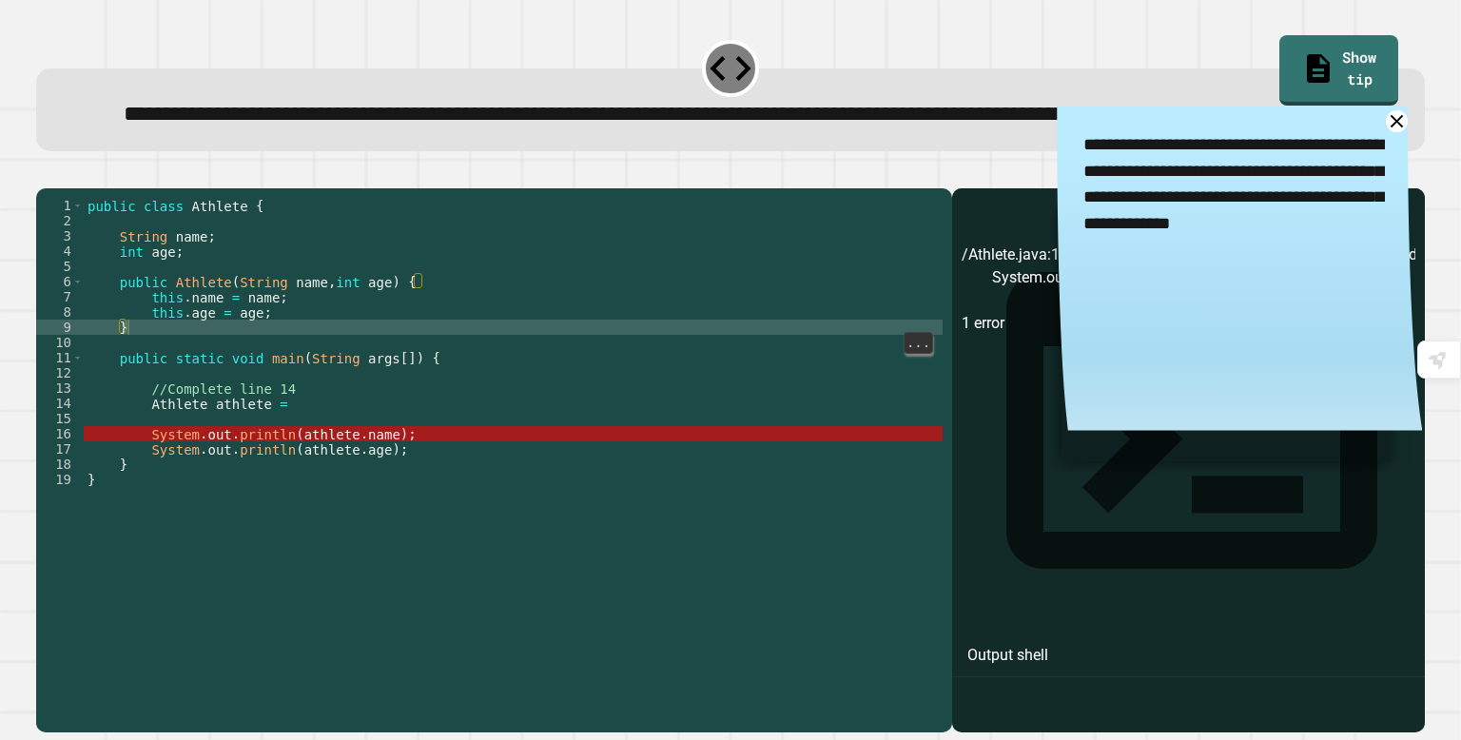
click at [407, 499] on div "public class Athlete { String name ; int age ; public Athlete ( String name , i…" at bounding box center [513, 434] width 859 height 472
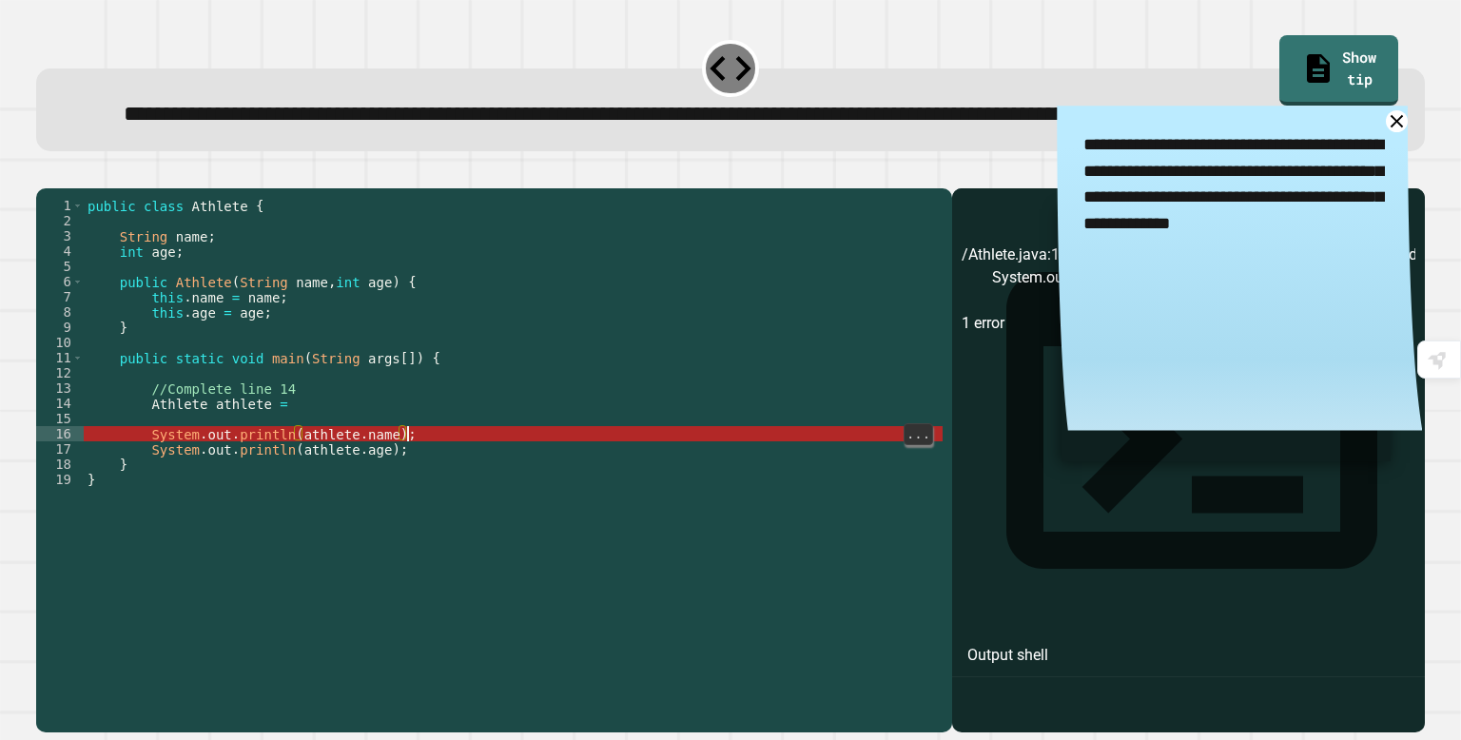
click at [402, 503] on div "public class Athlete { String name ; int age ; public Athlete ( String name , i…" at bounding box center [513, 434] width 859 height 472
click at [298, 469] on div "public class Athlete { String name ; int age ; public Athlete ( String name , i…" at bounding box center [513, 434] width 859 height 472
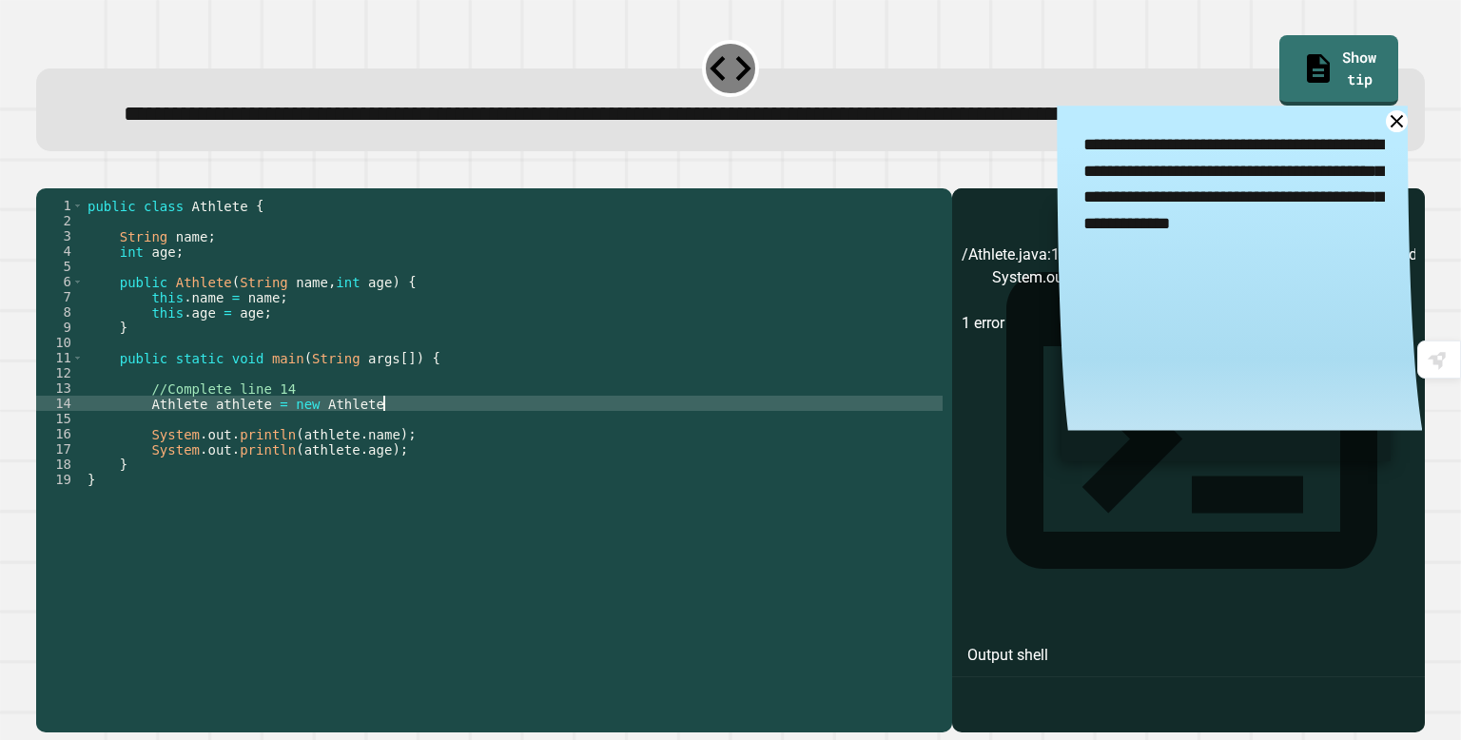
scroll to position [0, 19]
click at [46, 173] on icon "button" at bounding box center [46, 173] width 0 height 0
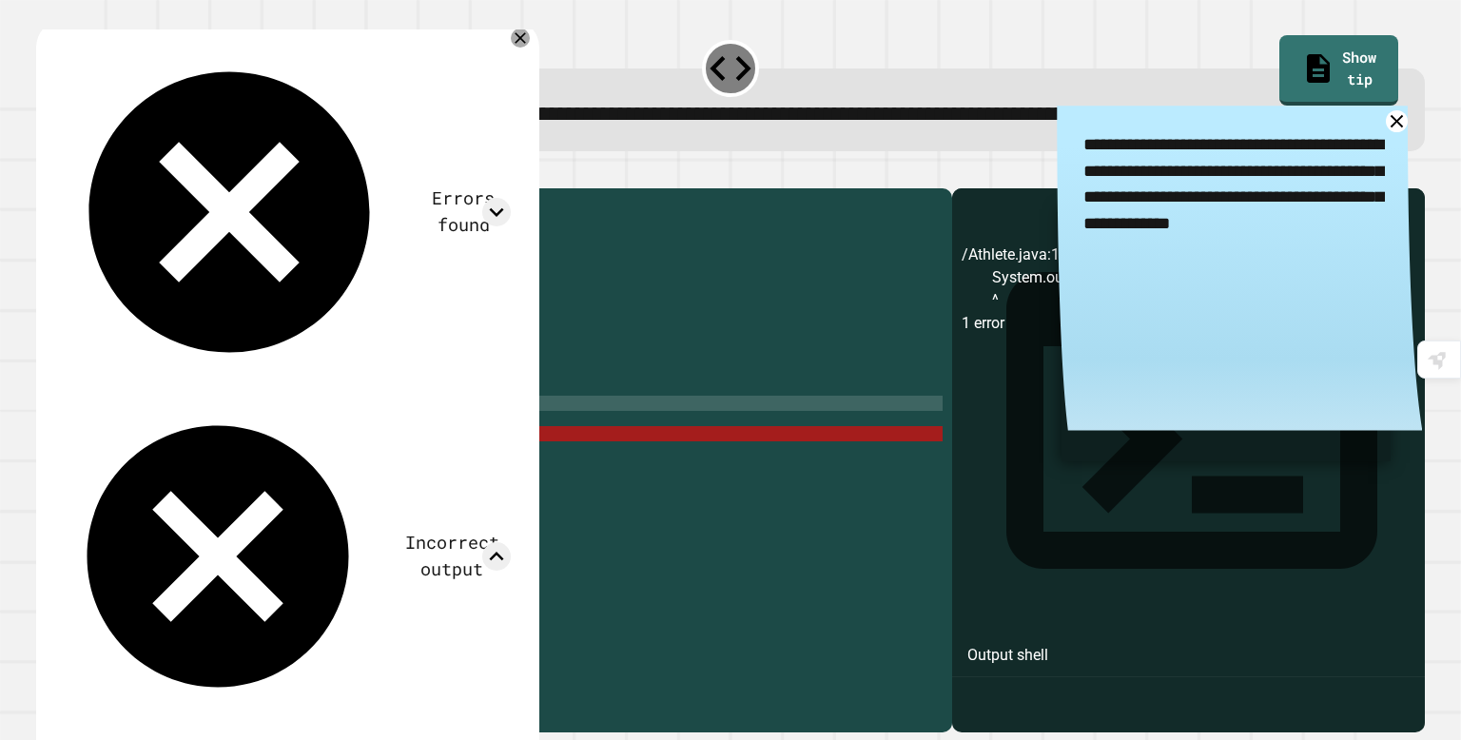
click at [495, 84] on div "Errors found" at bounding box center [286, 212] width 450 height 337
click at [511, 48] on icon at bounding box center [520, 38] width 19 height 19
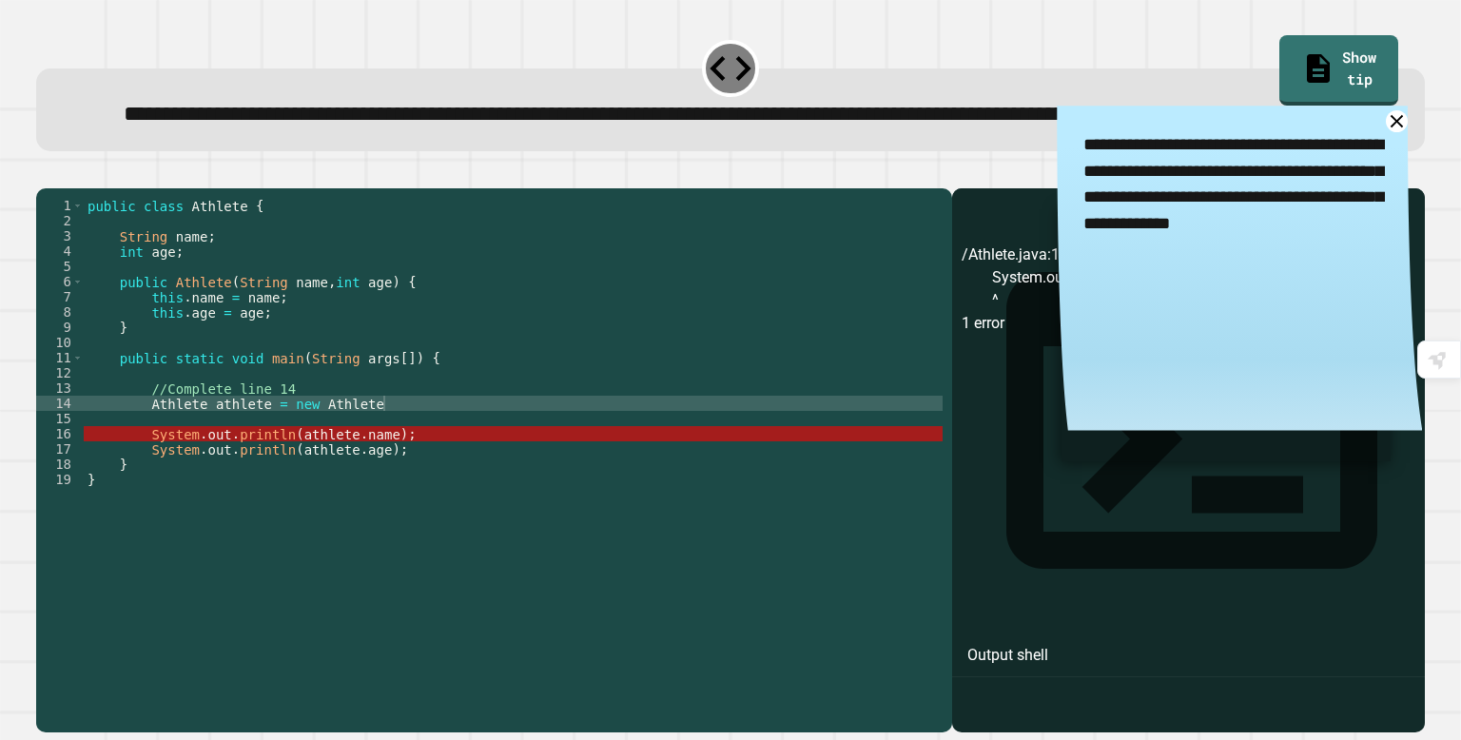
click at [479, 472] on div "public class Athlete { String name ; int age ; public Athlete ( String name , i…" at bounding box center [513, 434] width 859 height 472
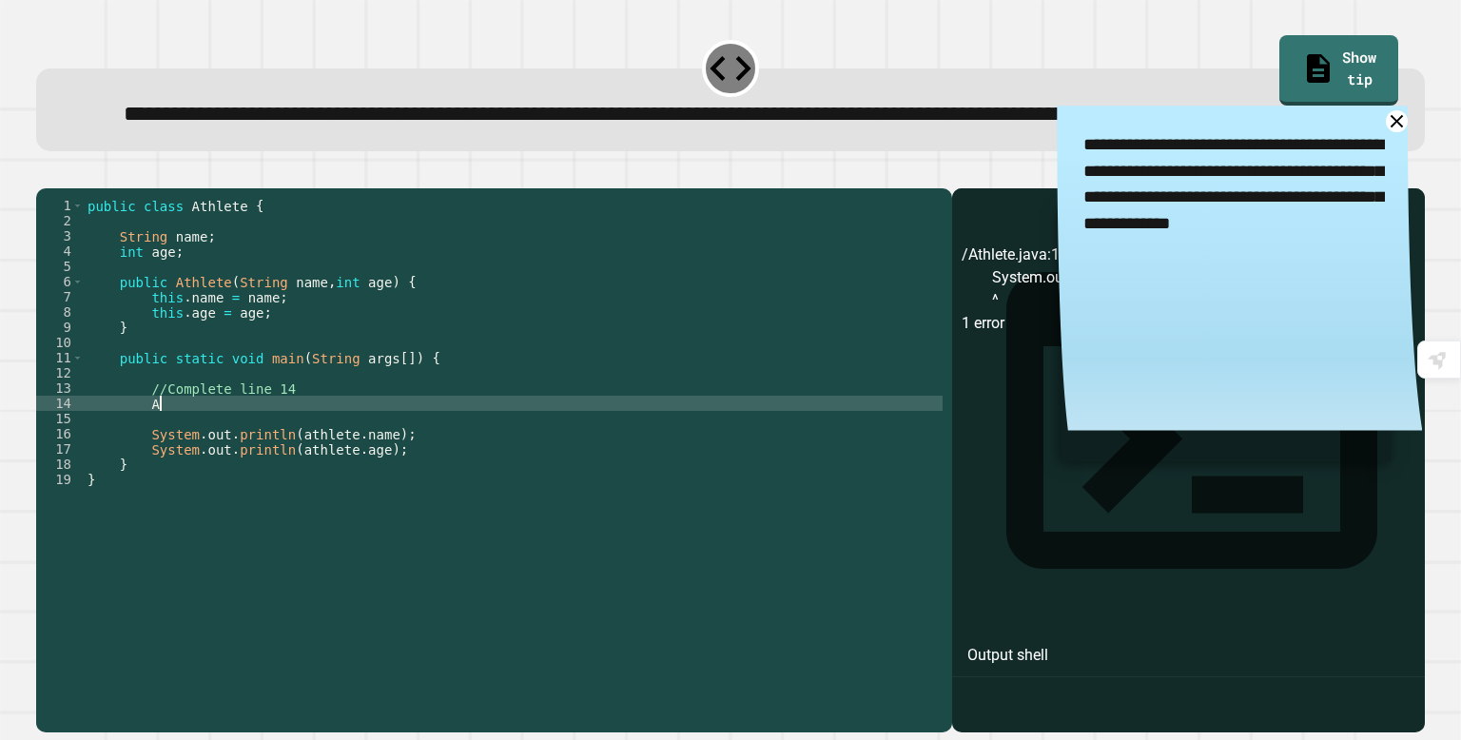
type textarea "*"
click at [46, 173] on button "button" at bounding box center [46, 173] width 0 height 0
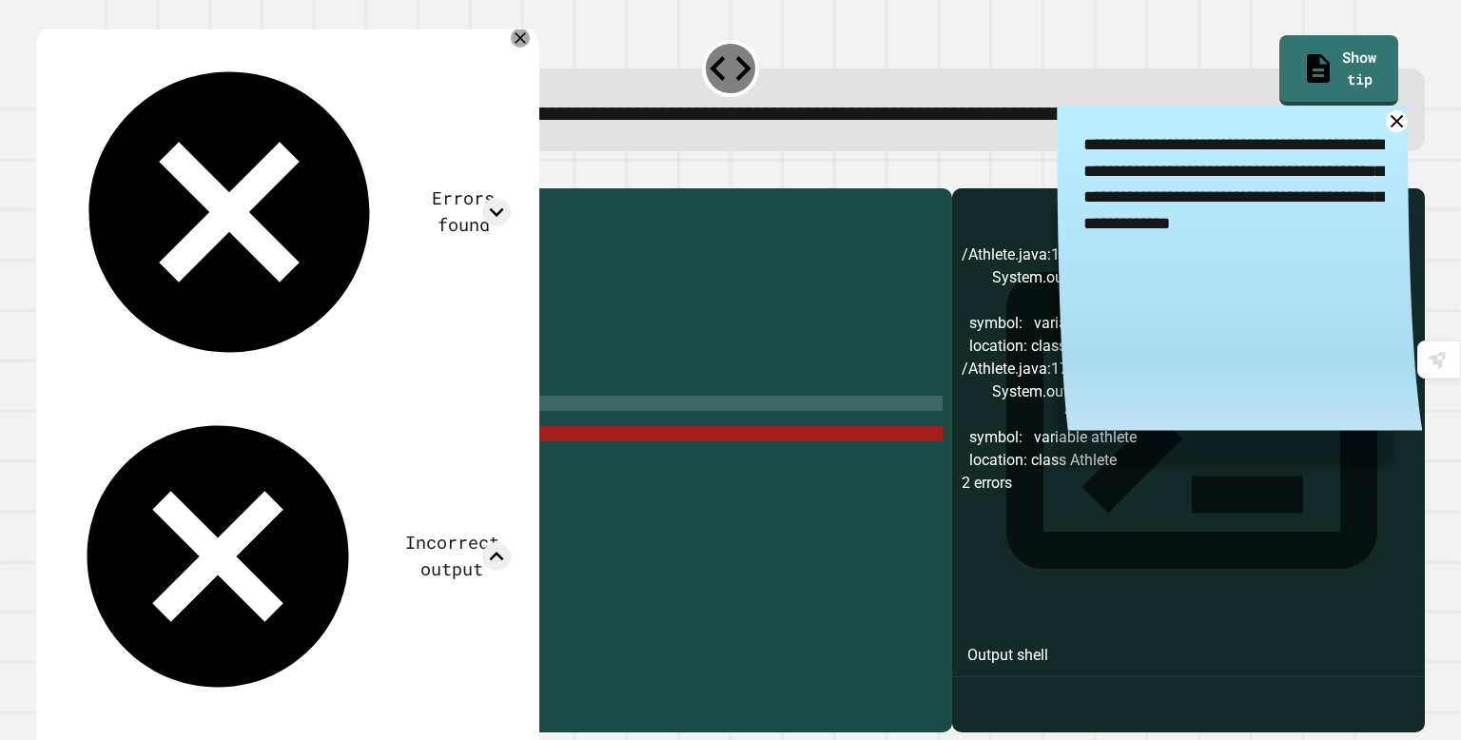
click at [511, 67] on div "Errors found /Athlete.java:16: error: cannot find symbol System.out.println(ath…" at bounding box center [287, 523] width 502 height 1009
click at [396, 506] on div "public class Athlete { String name ; int age ; public Athlete ( String name , i…" at bounding box center [513, 434] width 859 height 472
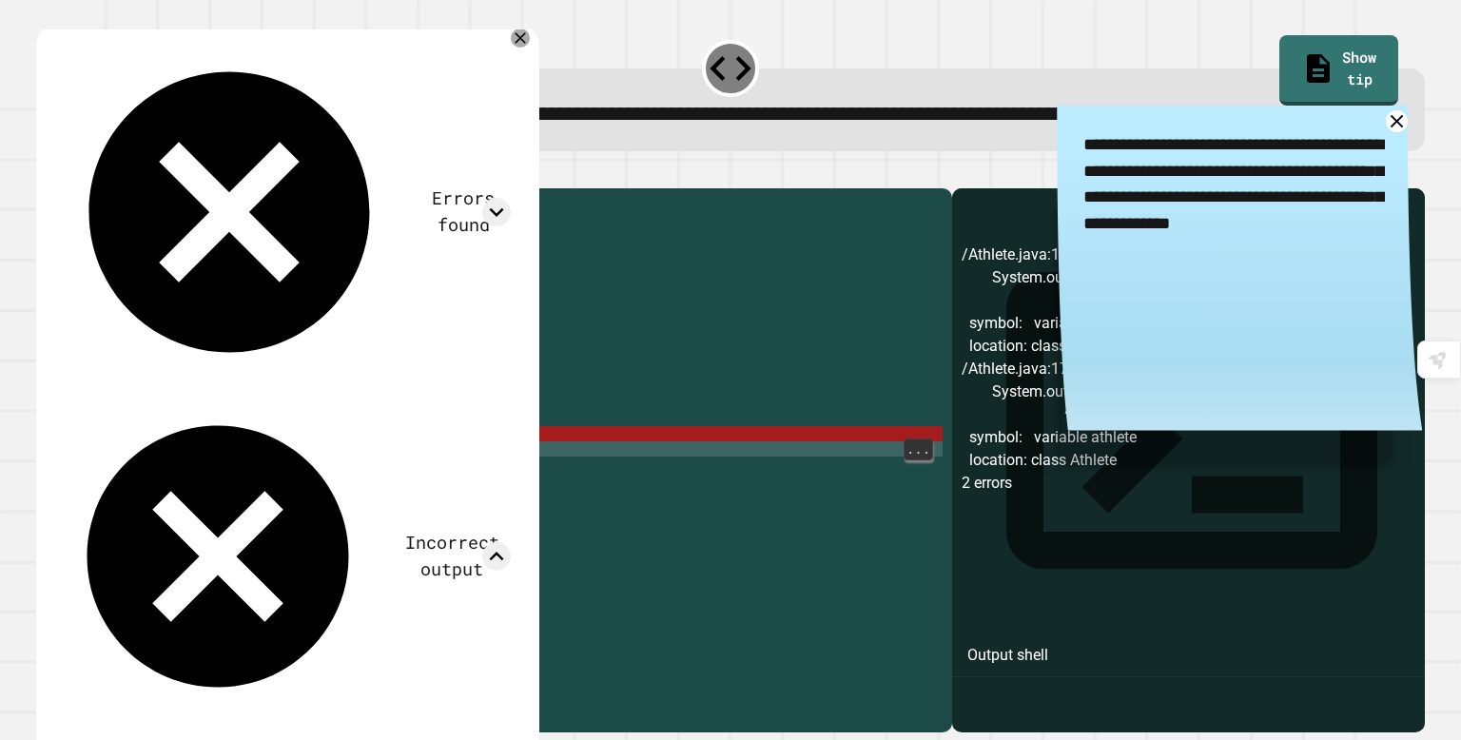
click at [407, 487] on div "public class Athlete { String name ; int age ; public Athlete ( String name , i…" at bounding box center [513, 434] width 859 height 472
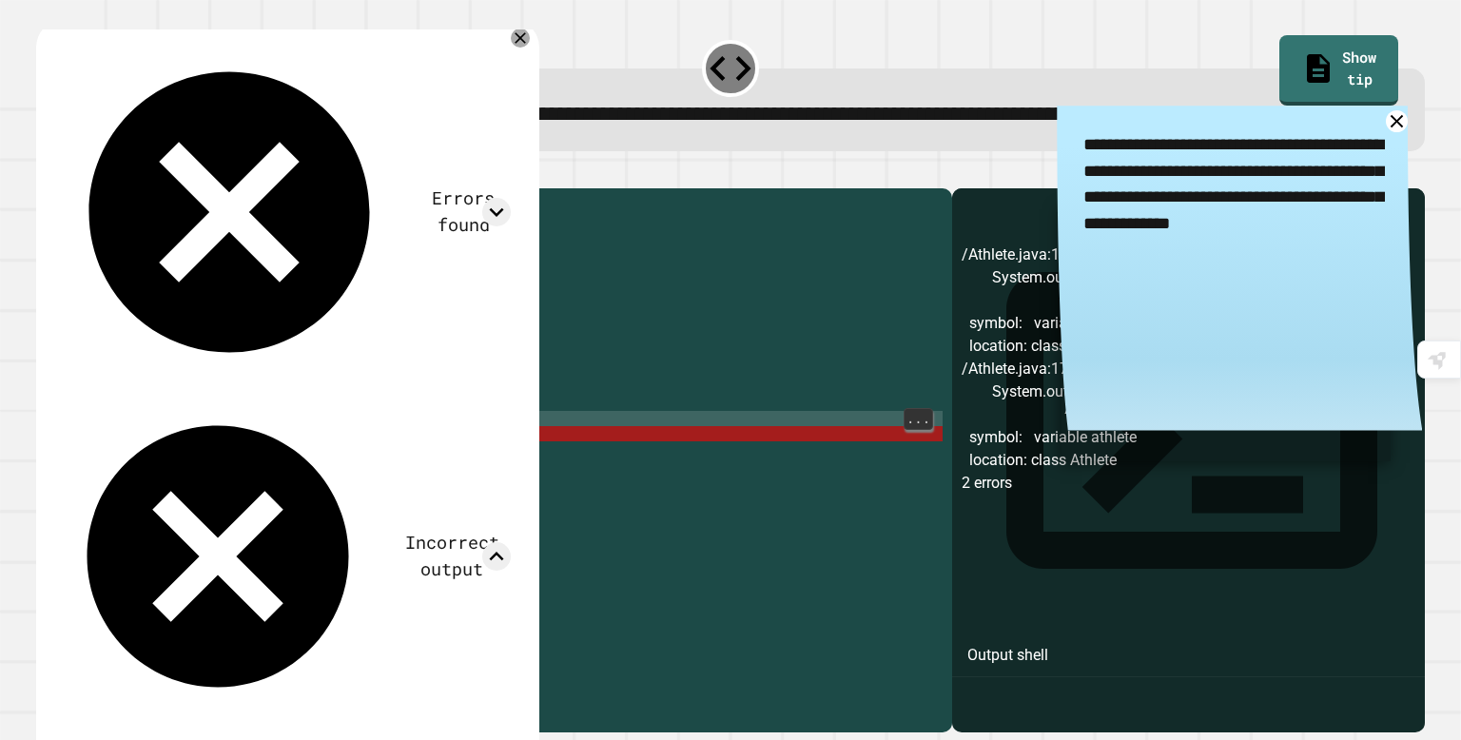
scroll to position [0, 0]
click at [405, 496] on div "public class Athlete { String name ; int age ; public Athlete ( String name , i…" at bounding box center [513, 434] width 859 height 472
click at [402, 502] on div "public class Athlete { String name ; int age ; public Athlete ( String name , i…" at bounding box center [513, 434] width 859 height 472
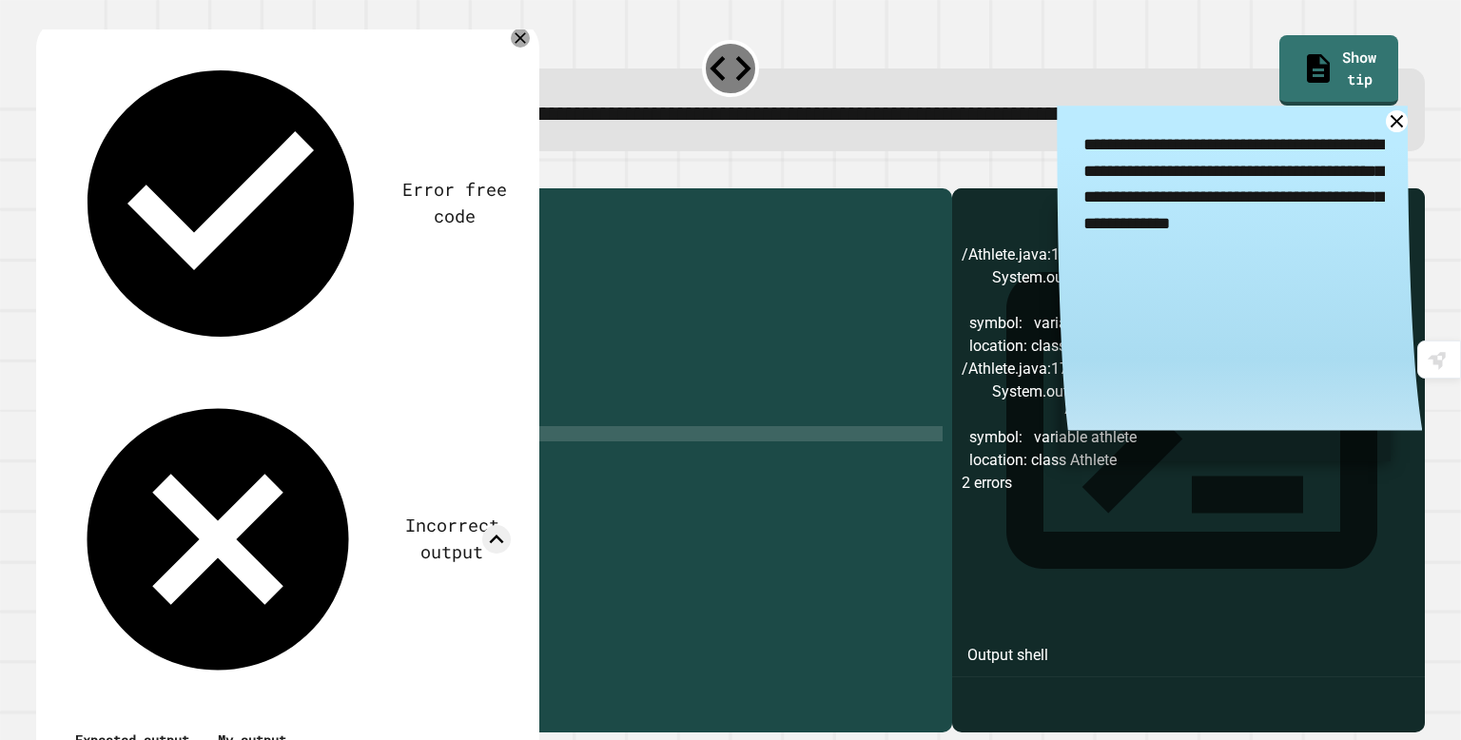
scroll to position [0, 17]
click at [380, 517] on div "public class Athlete { String name ; int age ; public Athlete ( String name , i…" at bounding box center [513, 434] width 859 height 472
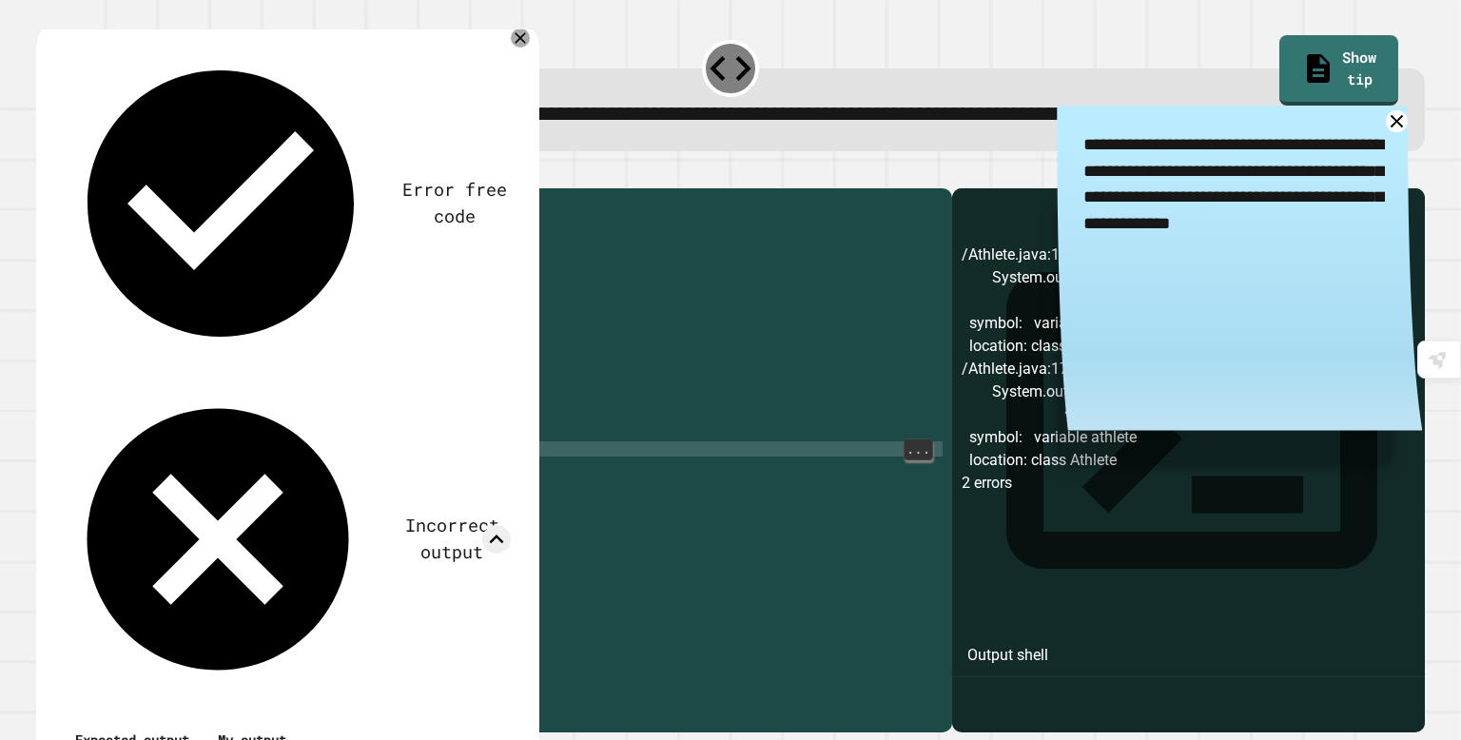
click at [390, 519] on div "public class Athlete { String name ; int age ; public Athlete ( String name , i…" at bounding box center [513, 434] width 859 height 472
type textarea "**********"
click at [511, 48] on icon at bounding box center [520, 38] width 19 height 19
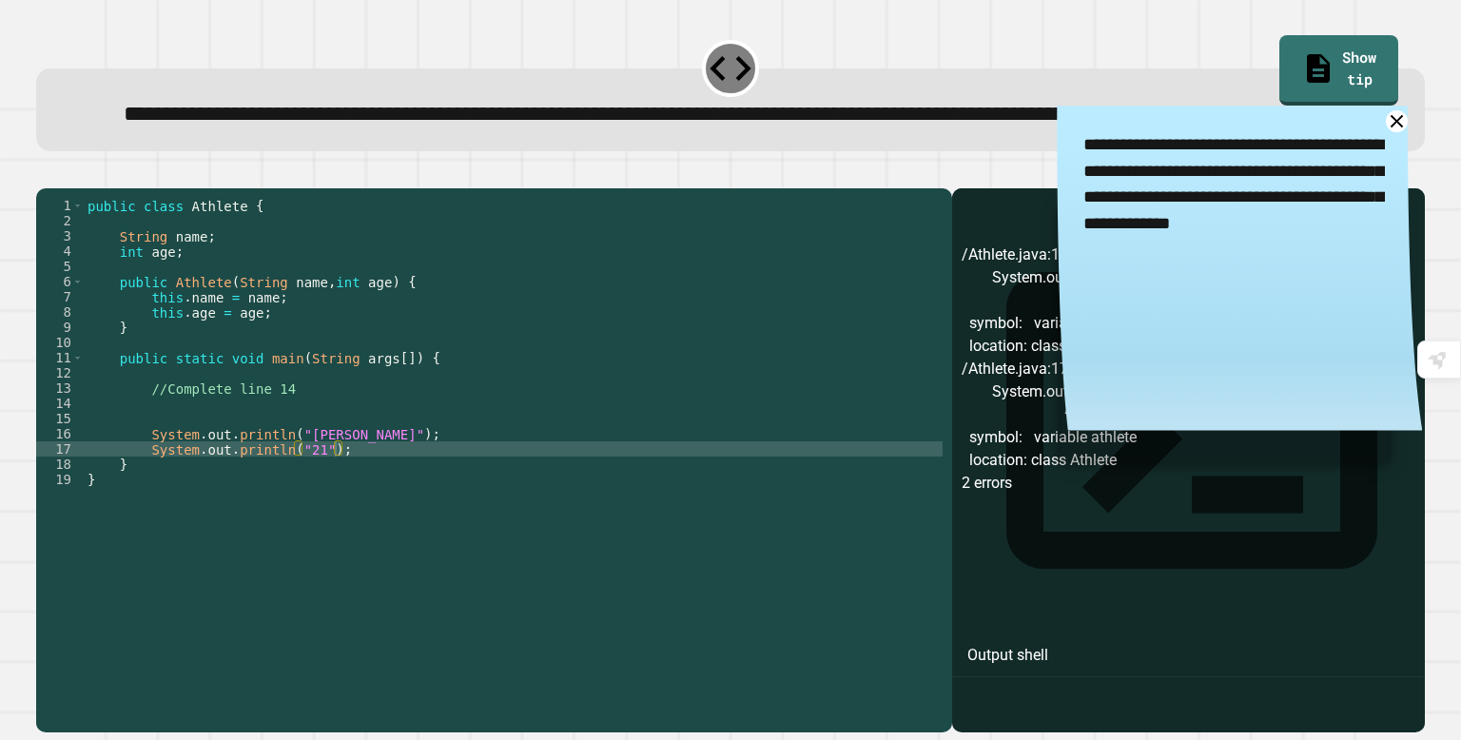
click at [46, 173] on button "button" at bounding box center [46, 173] width 0 height 0
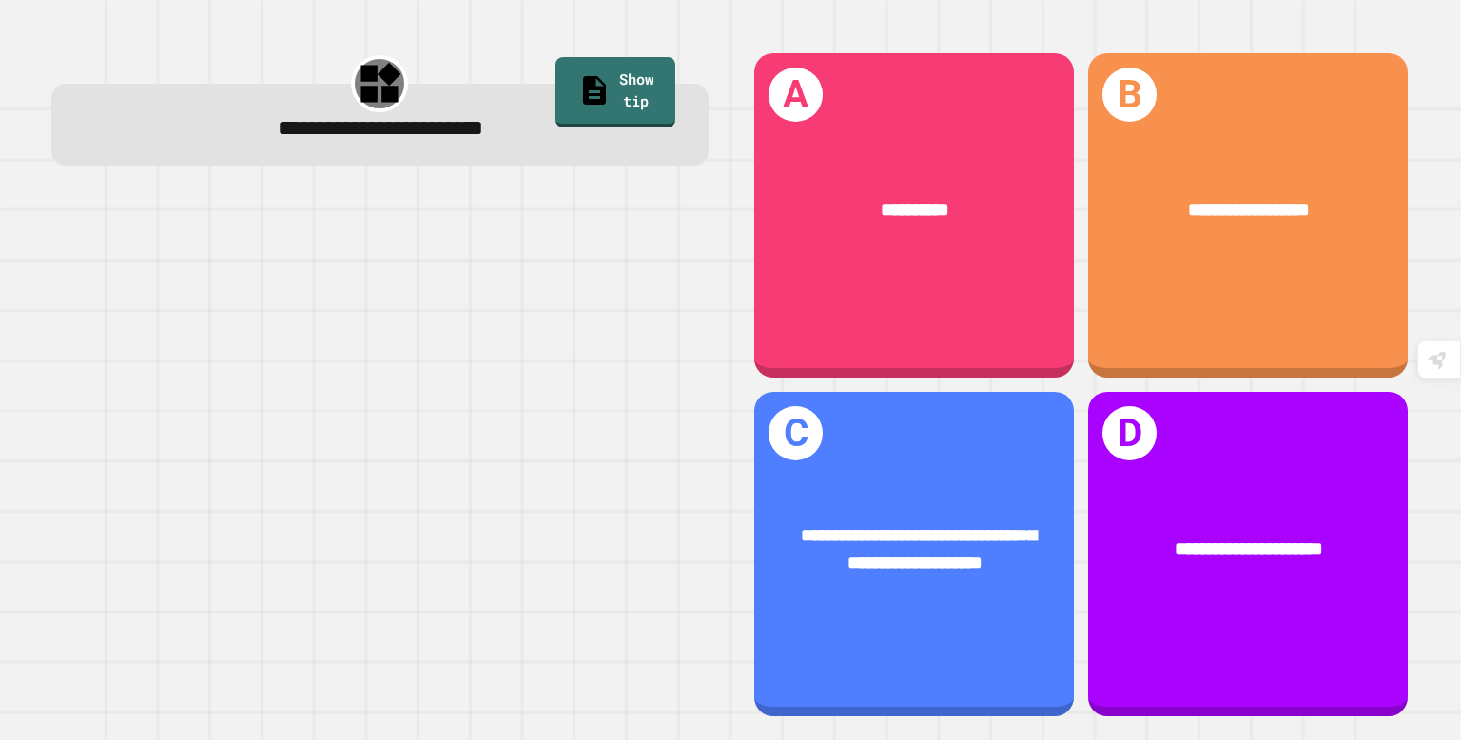
click at [1033, 578] on div "**********" at bounding box center [914, 549] width 320 height 125
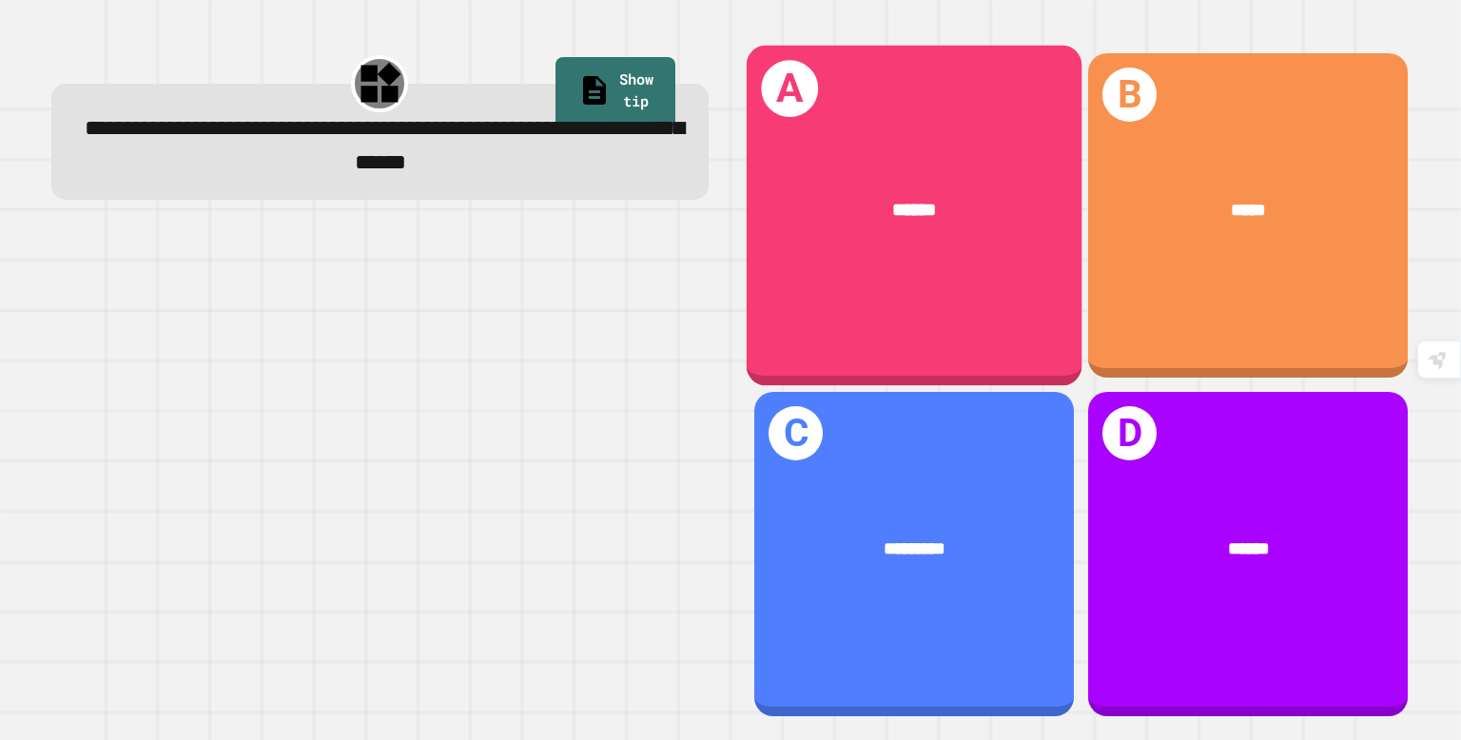
click at [937, 205] on span "******" at bounding box center [915, 209] width 44 height 19
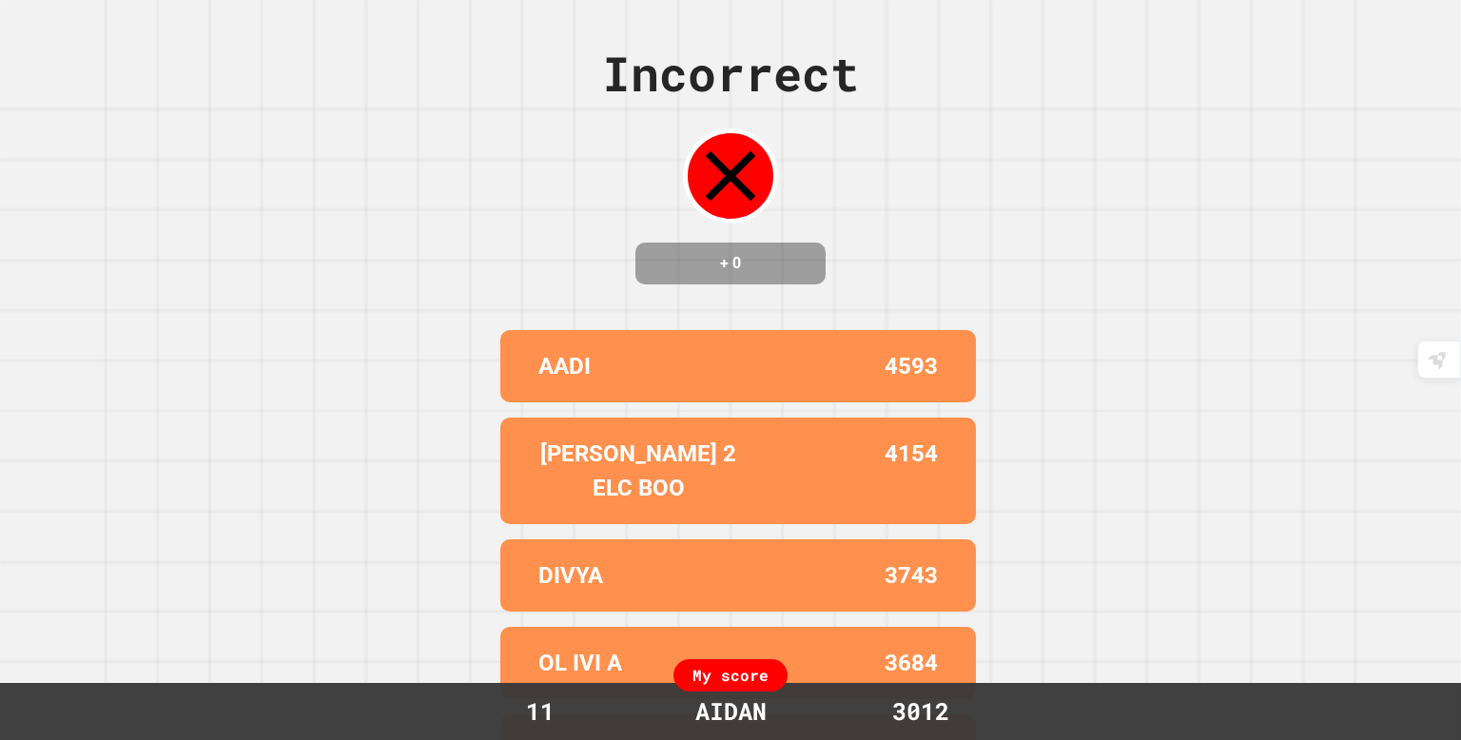
click at [807, 170] on div "Incorrect + 0" at bounding box center [730, 161] width 257 height 246
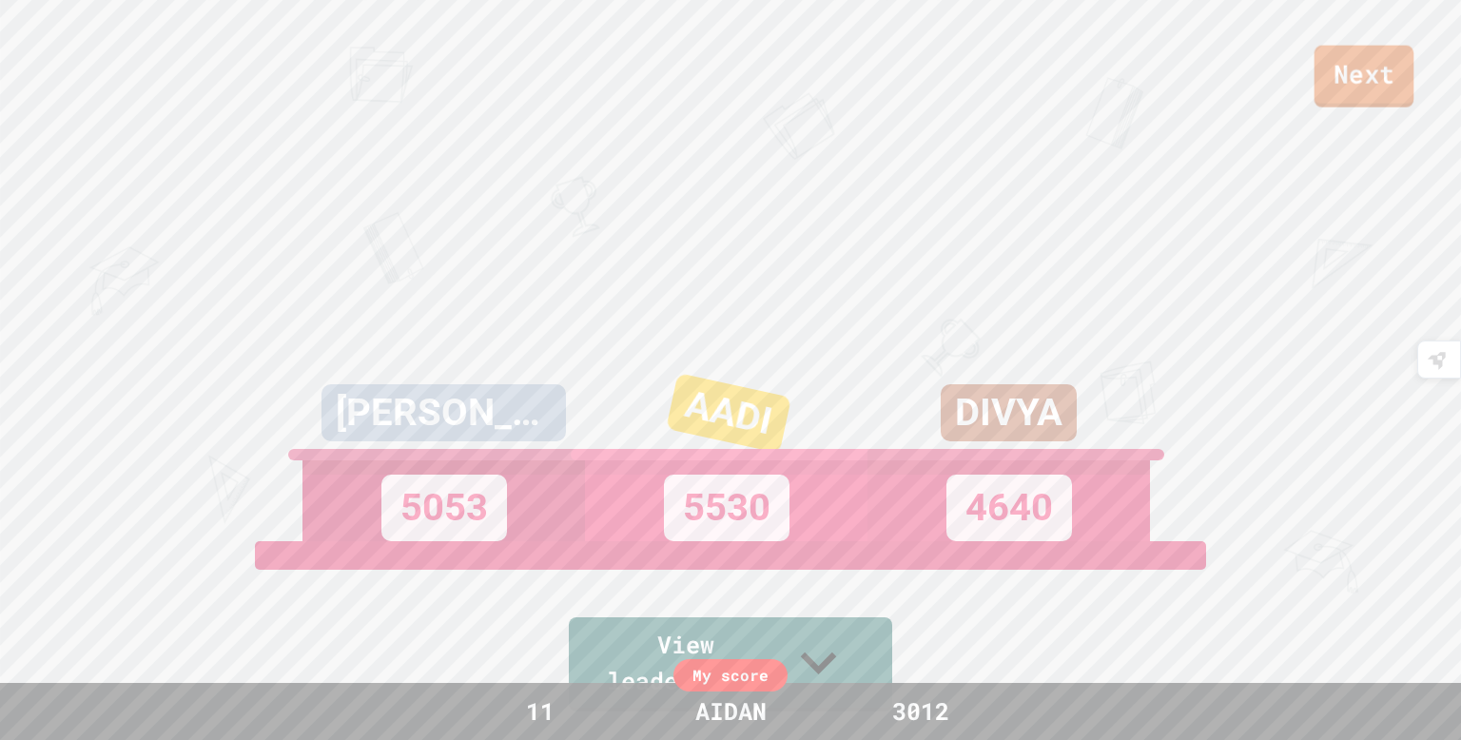
click at [1371, 87] on link "Next" at bounding box center [1364, 77] width 100 height 62
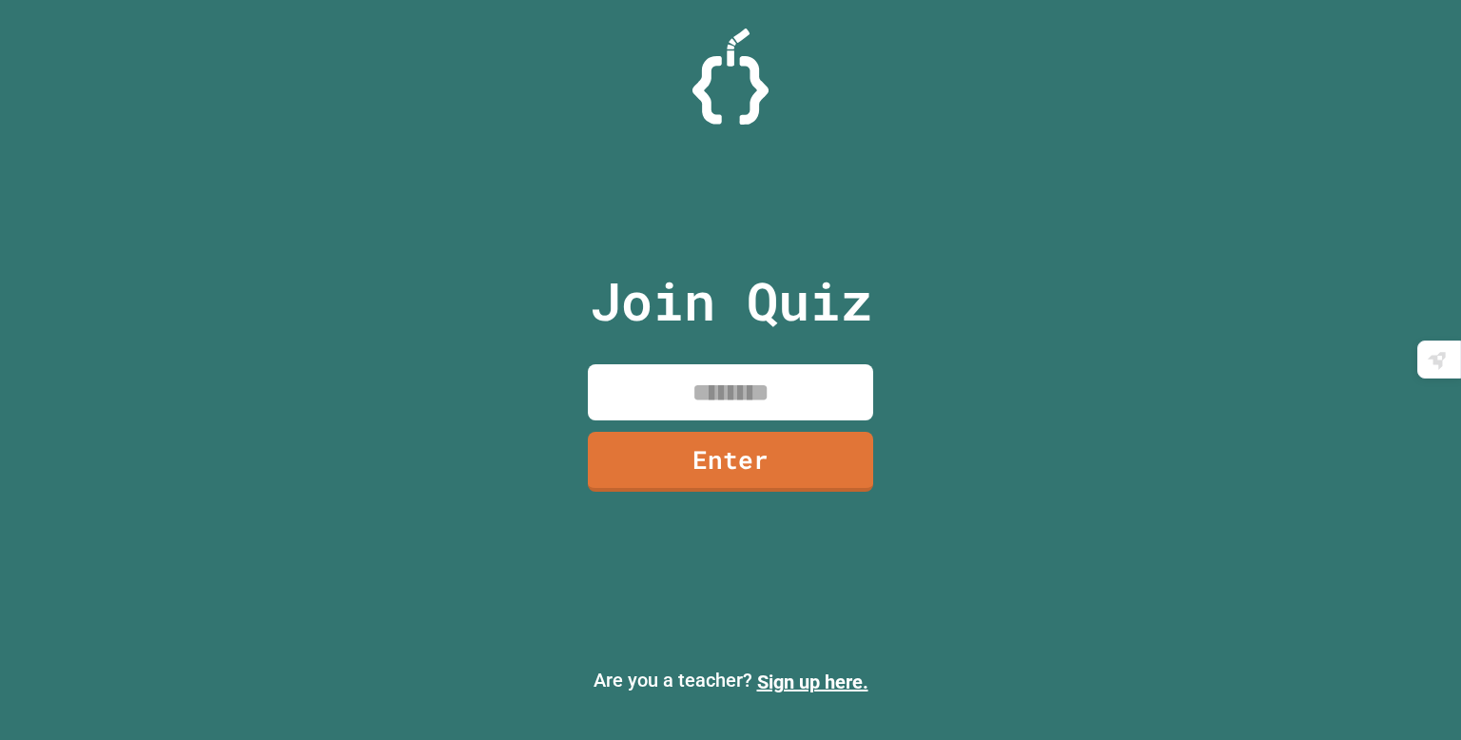
click at [790, 378] on input at bounding box center [730, 392] width 285 height 56
type input "********"
click at [816, 450] on link "Enter" at bounding box center [730, 462] width 285 height 60
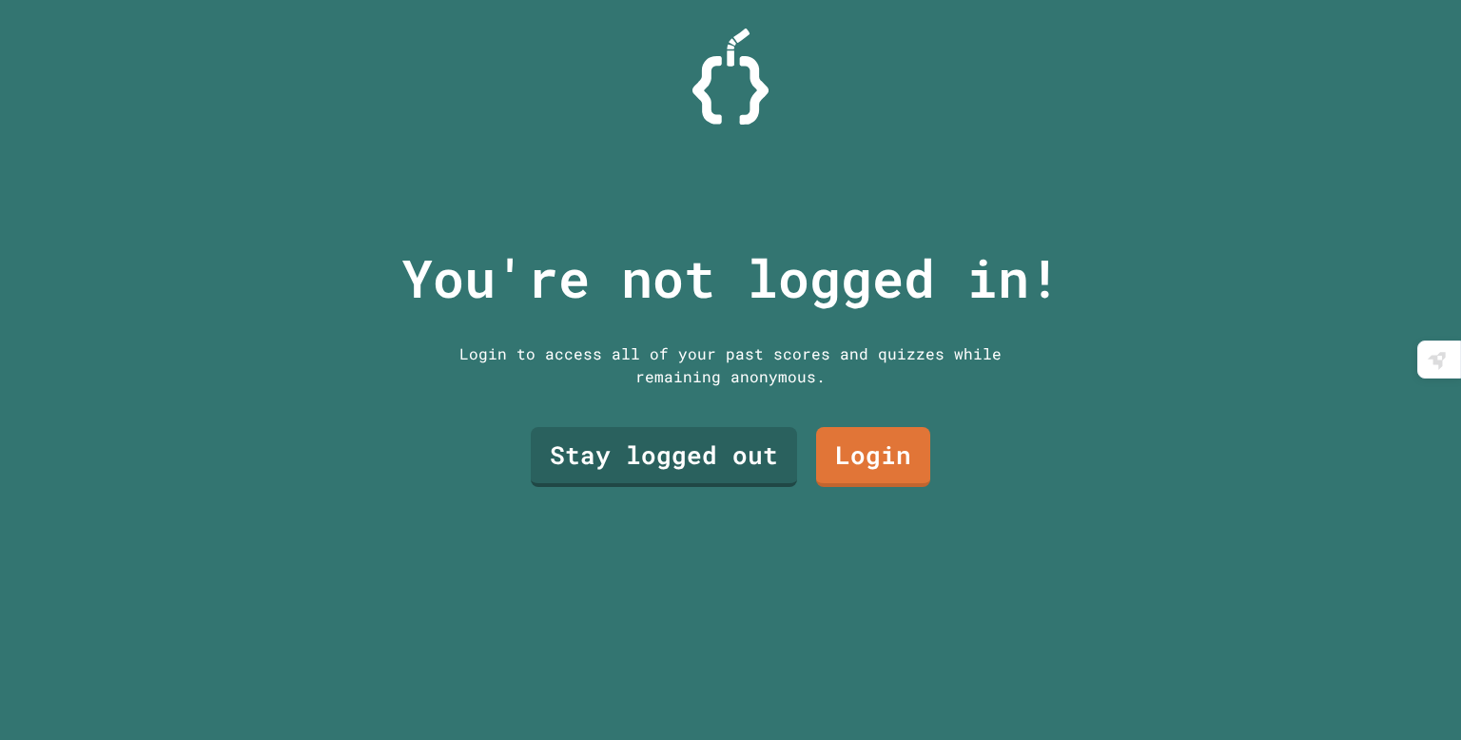
click at [754, 482] on link "Stay logged out" at bounding box center [664, 457] width 266 height 60
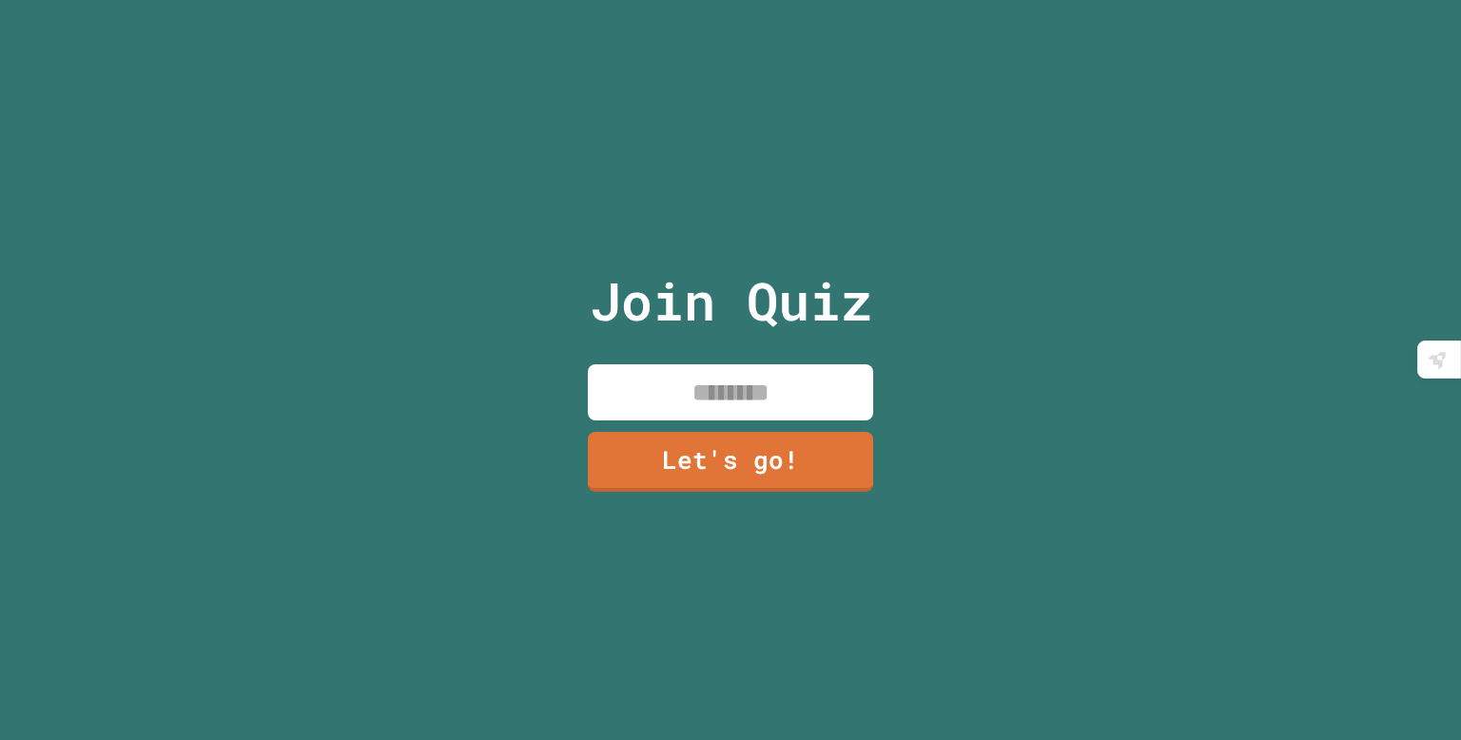
click at [815, 392] on input at bounding box center [730, 392] width 285 height 56
type input "*****"
click at [853, 436] on link "Let's go!" at bounding box center [730, 462] width 285 height 60
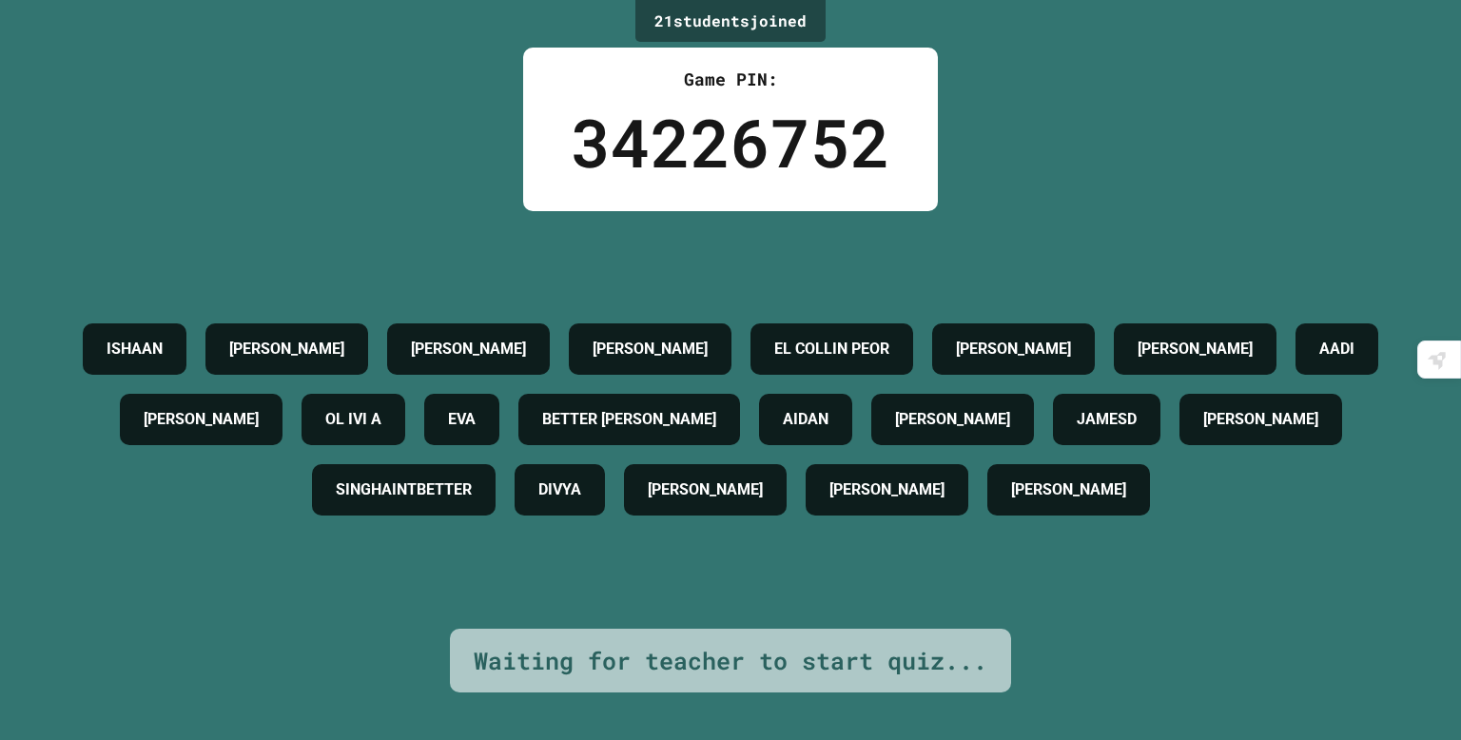
click at [769, 382] on div "ISHAAN [PERSON_NAME] EL [PERSON_NAME] PEOR [PERSON_NAME] [PERSON_NAME] OL IVI A…" at bounding box center [731, 419] width 1366 height 211
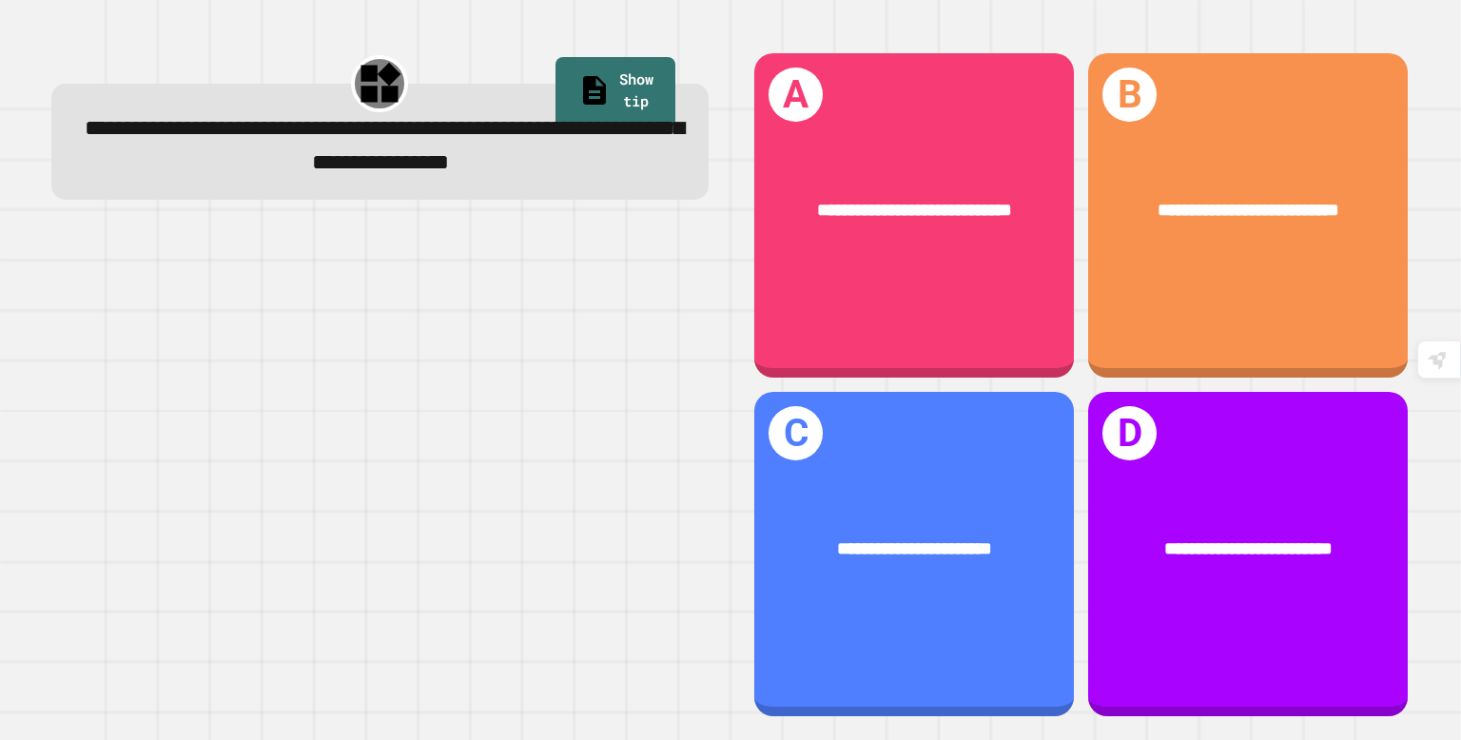
click at [1008, 325] on div "**********" at bounding box center [914, 215] width 320 height 324
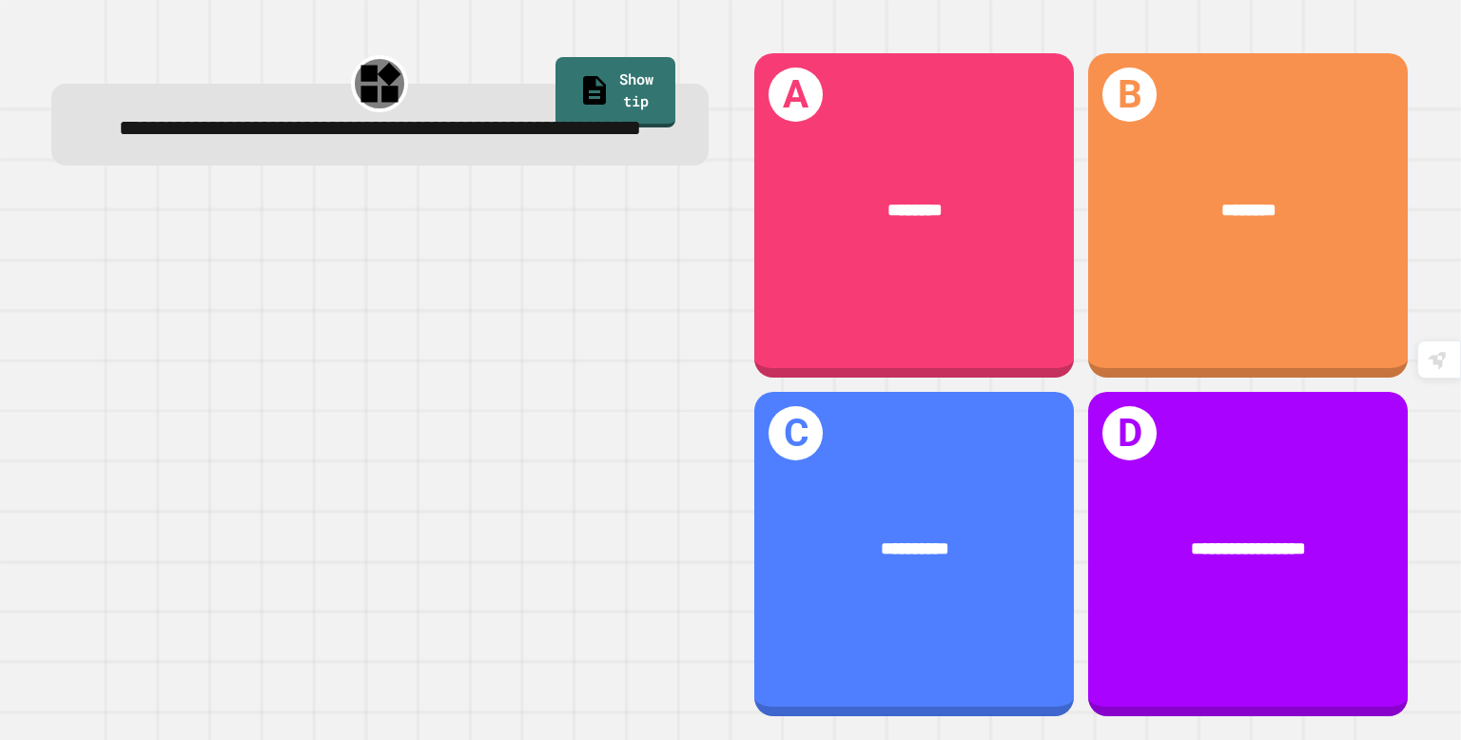
click at [282, 416] on div at bounding box center [379, 456] width 657 height 523
click at [818, 412] on div "**********" at bounding box center [914, 554] width 320 height 324
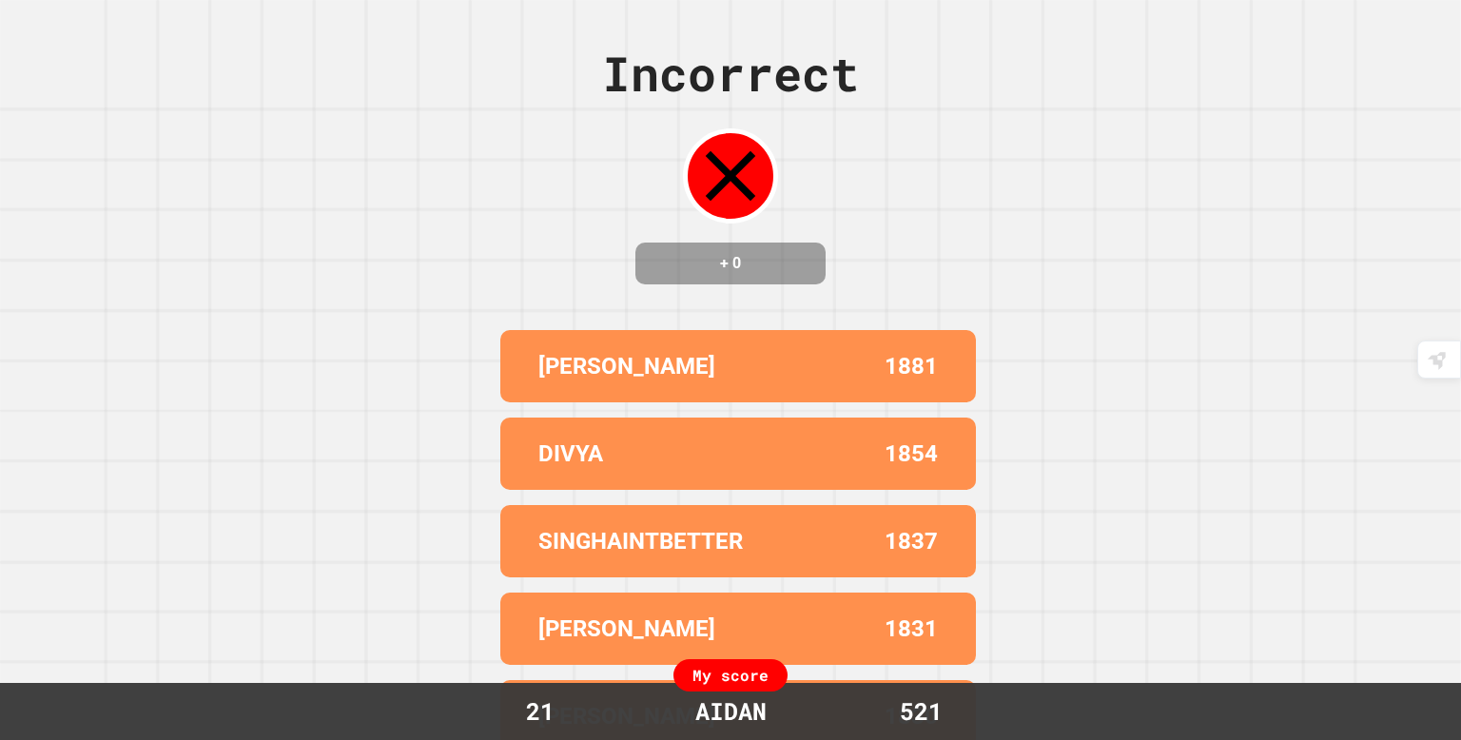
click at [206, 285] on div "Incorrect + 0 [PERSON_NAME] 1881 DIVYA 1854 SINGHAINTBETTER 1837 [PERSON_NAME] …" at bounding box center [730, 370] width 1461 height 740
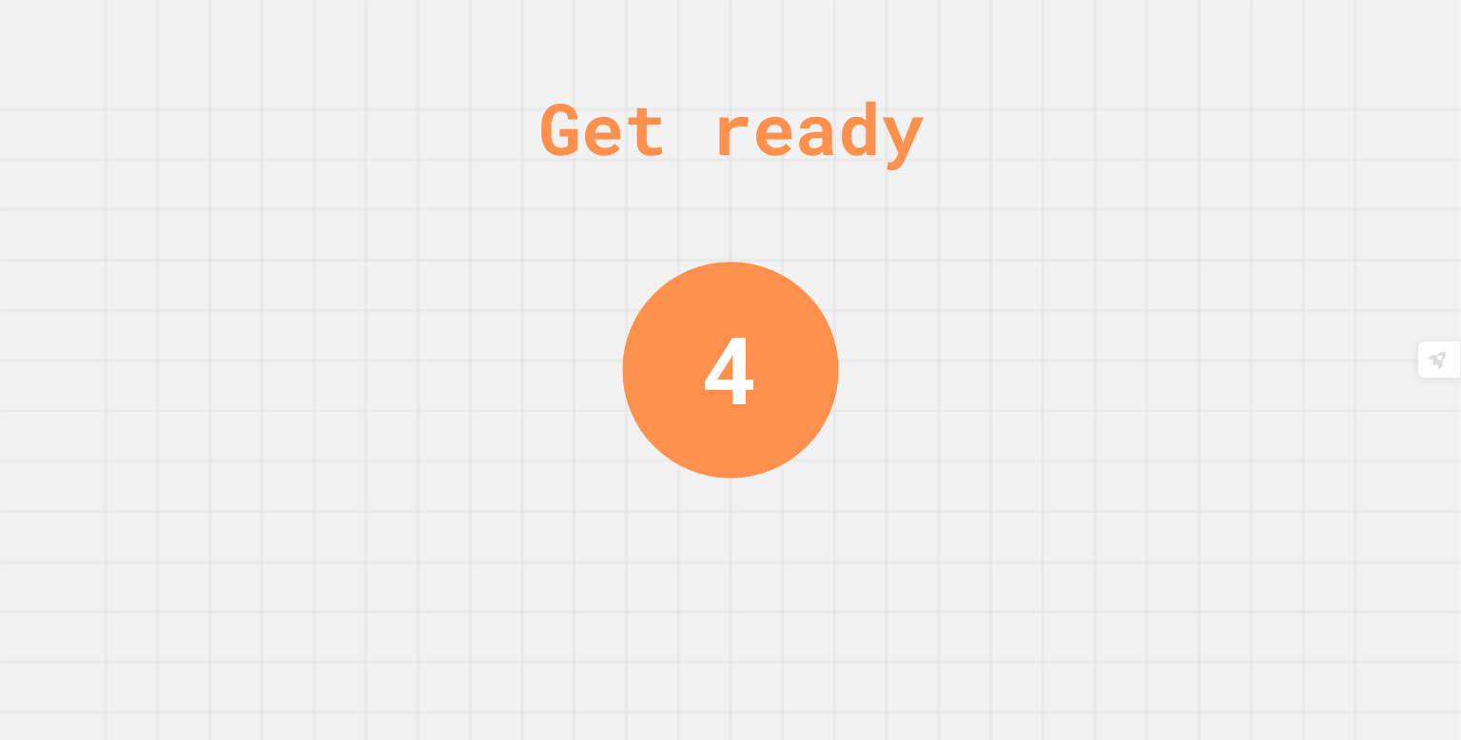
click at [1206, 640] on div "Get ready 4" at bounding box center [730, 370] width 1461 height 740
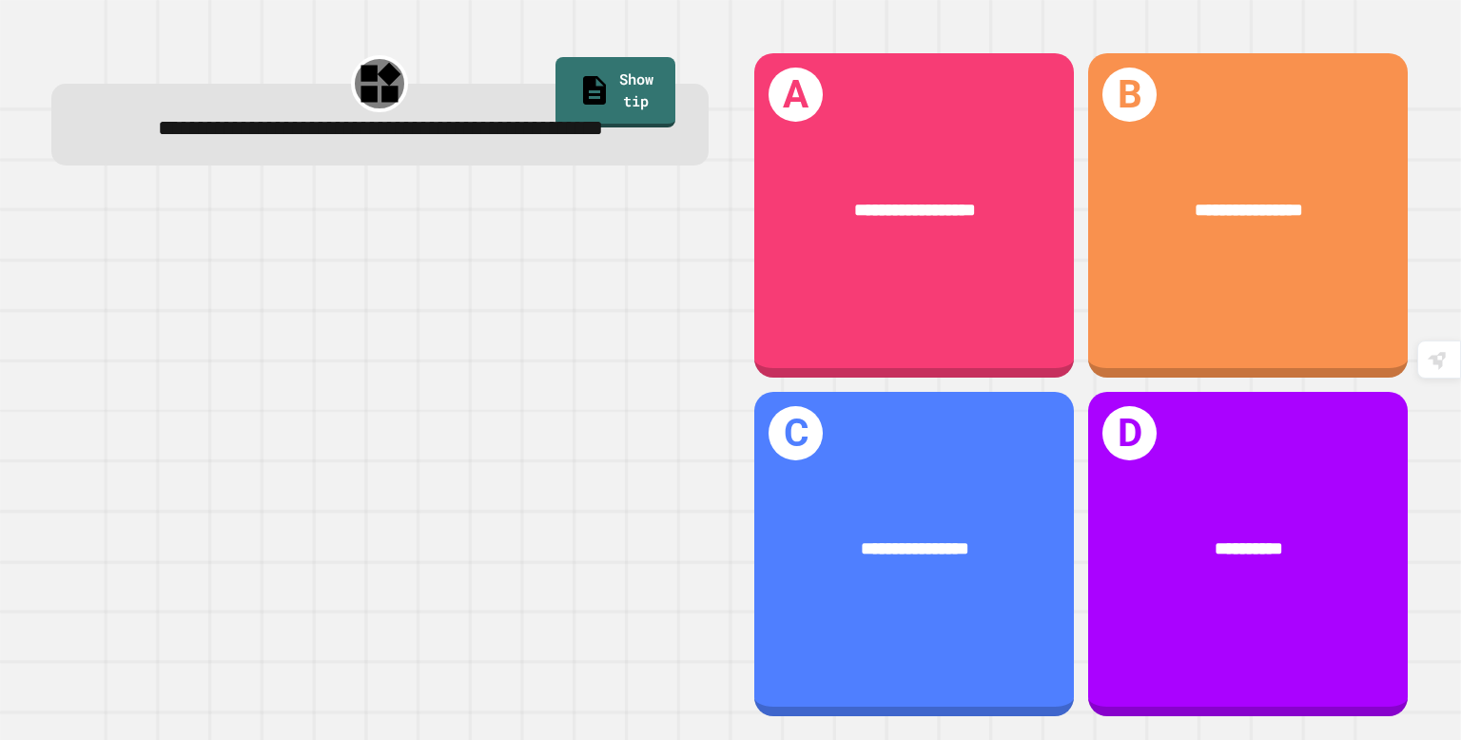
click at [1236, 297] on div "**********" at bounding box center [1248, 215] width 320 height 324
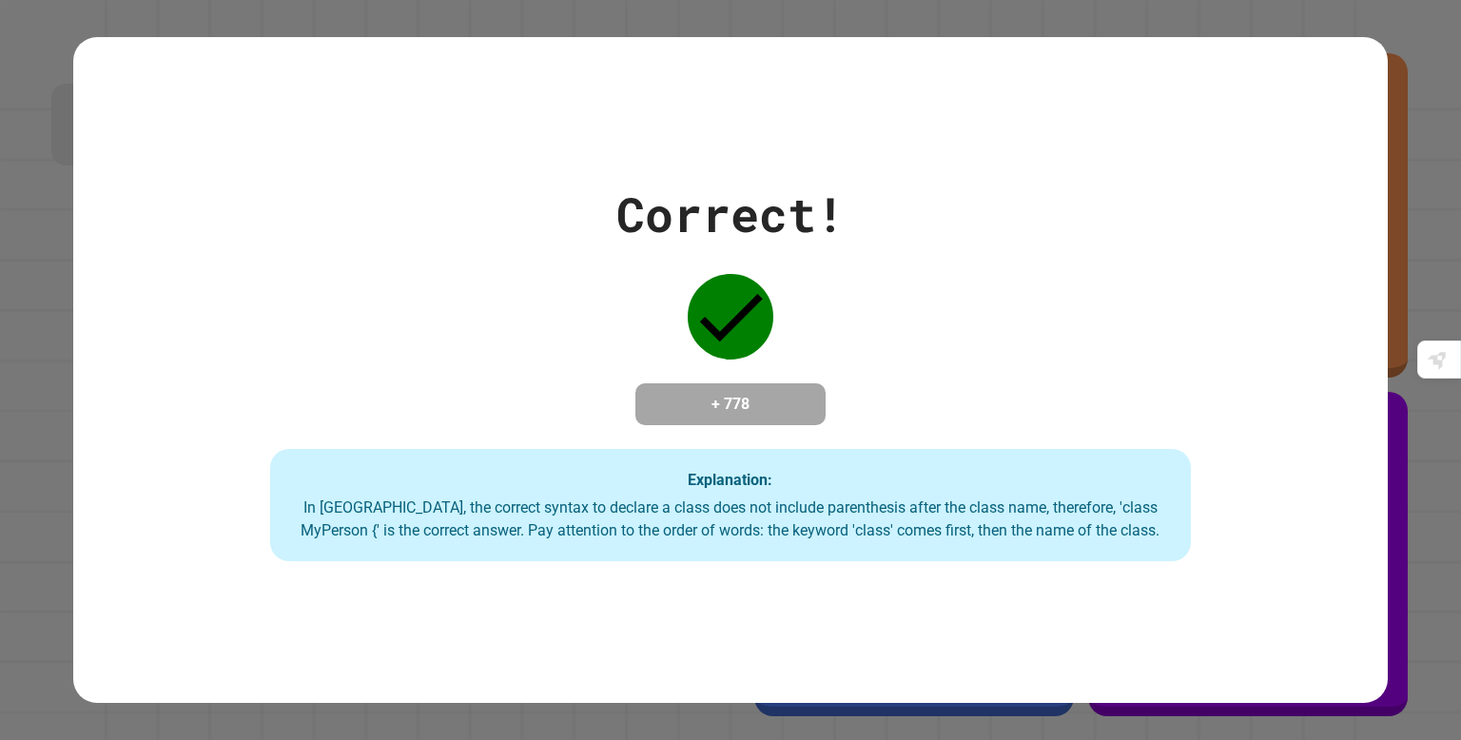
click at [1286, 327] on div "Correct! + 778 Explanation: In [GEOGRAPHIC_DATA], the correct syntax to declare…" at bounding box center [730, 370] width 1314 height 382
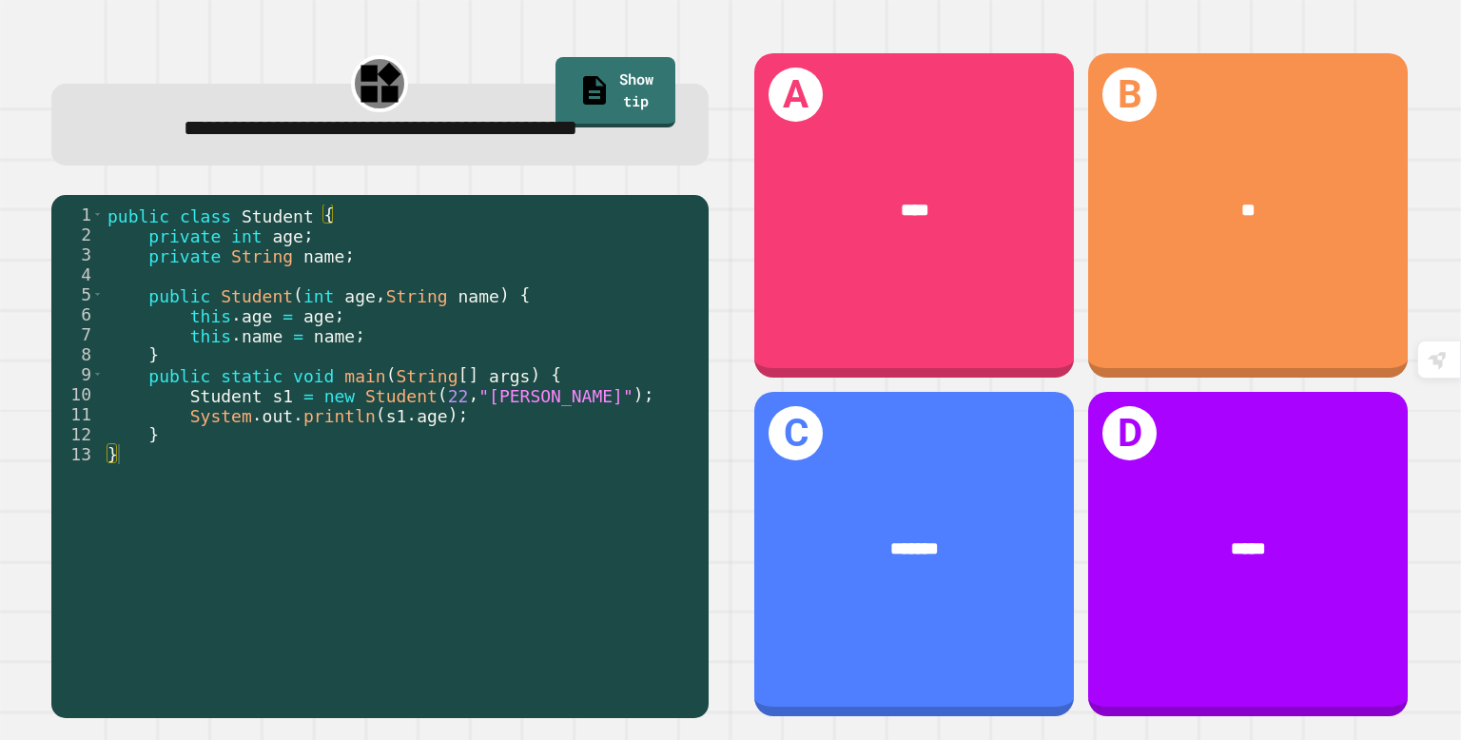
click at [1256, 501] on div "*****" at bounding box center [1248, 549] width 320 height 98
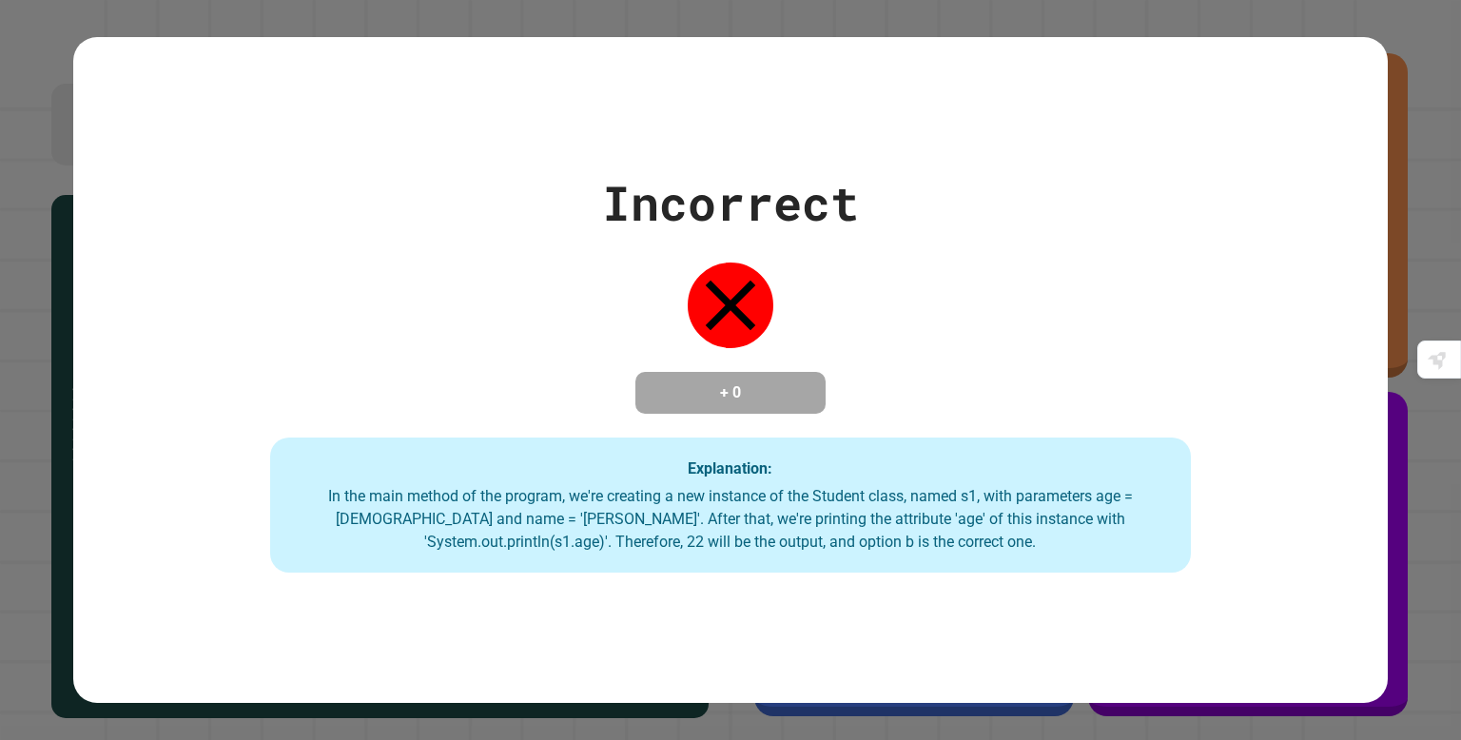
click at [1044, 171] on div "Incorrect + 0 Explanation: In the main method of the program, we're creating a …" at bounding box center [730, 369] width 1314 height 405
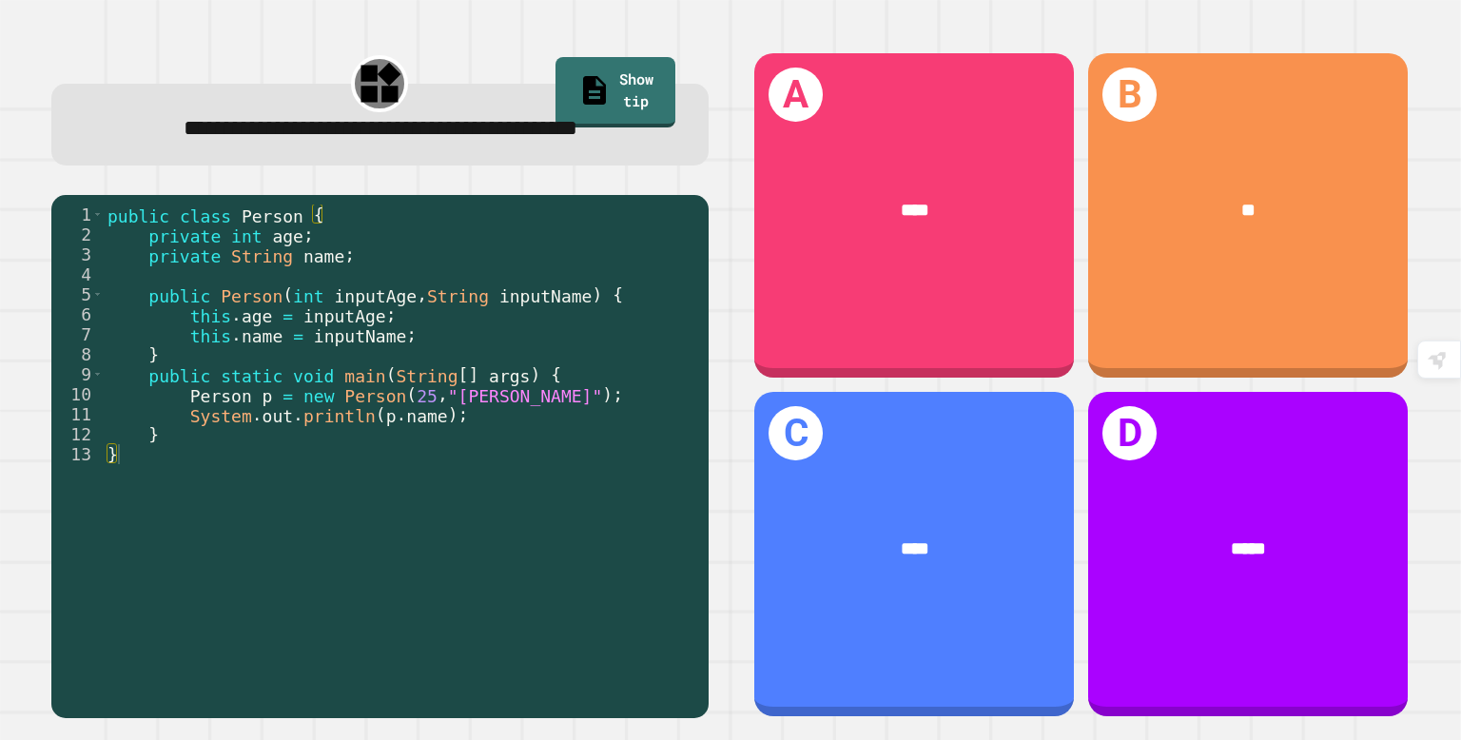
click at [851, 185] on div "****" at bounding box center [914, 211] width 320 height 98
